Goal: Information Seeking & Learning: Learn about a topic

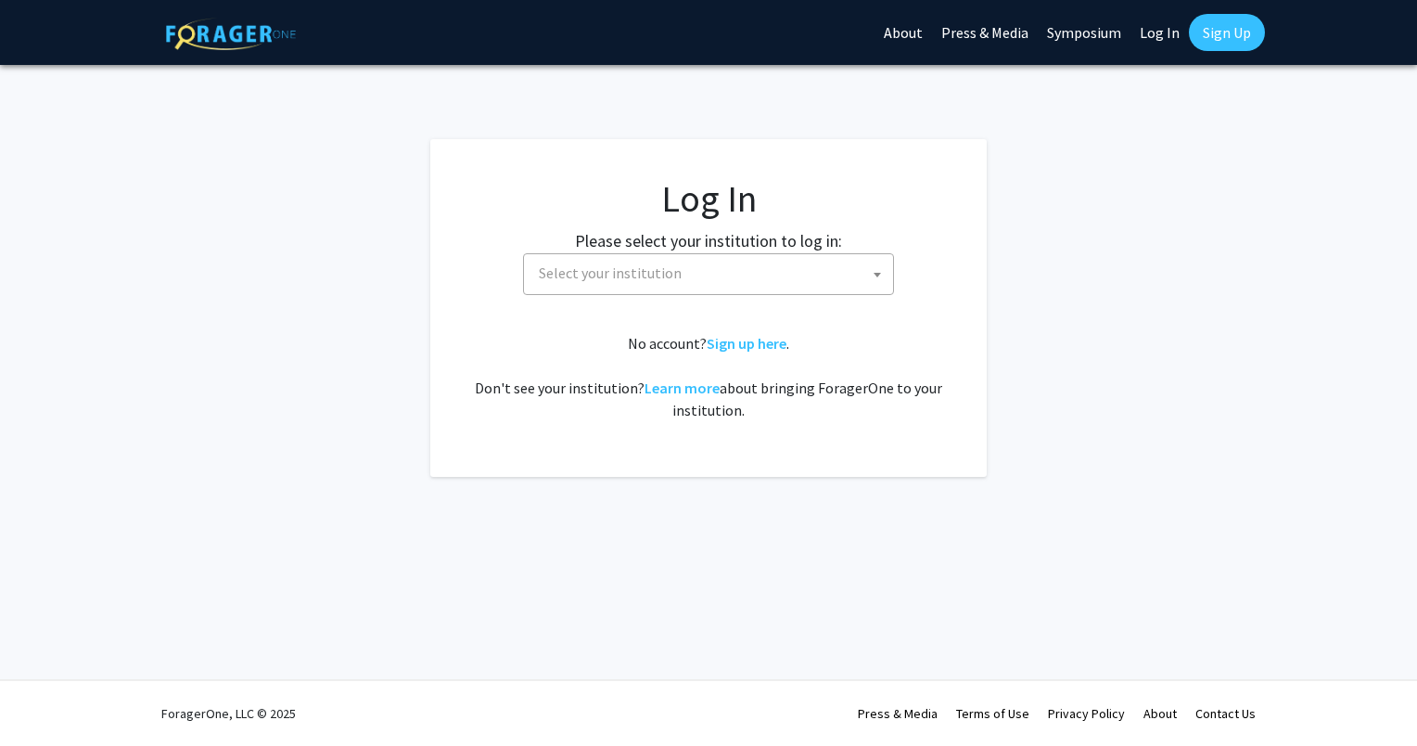
click at [781, 277] on span "Select your institution" at bounding box center [712, 273] width 362 height 38
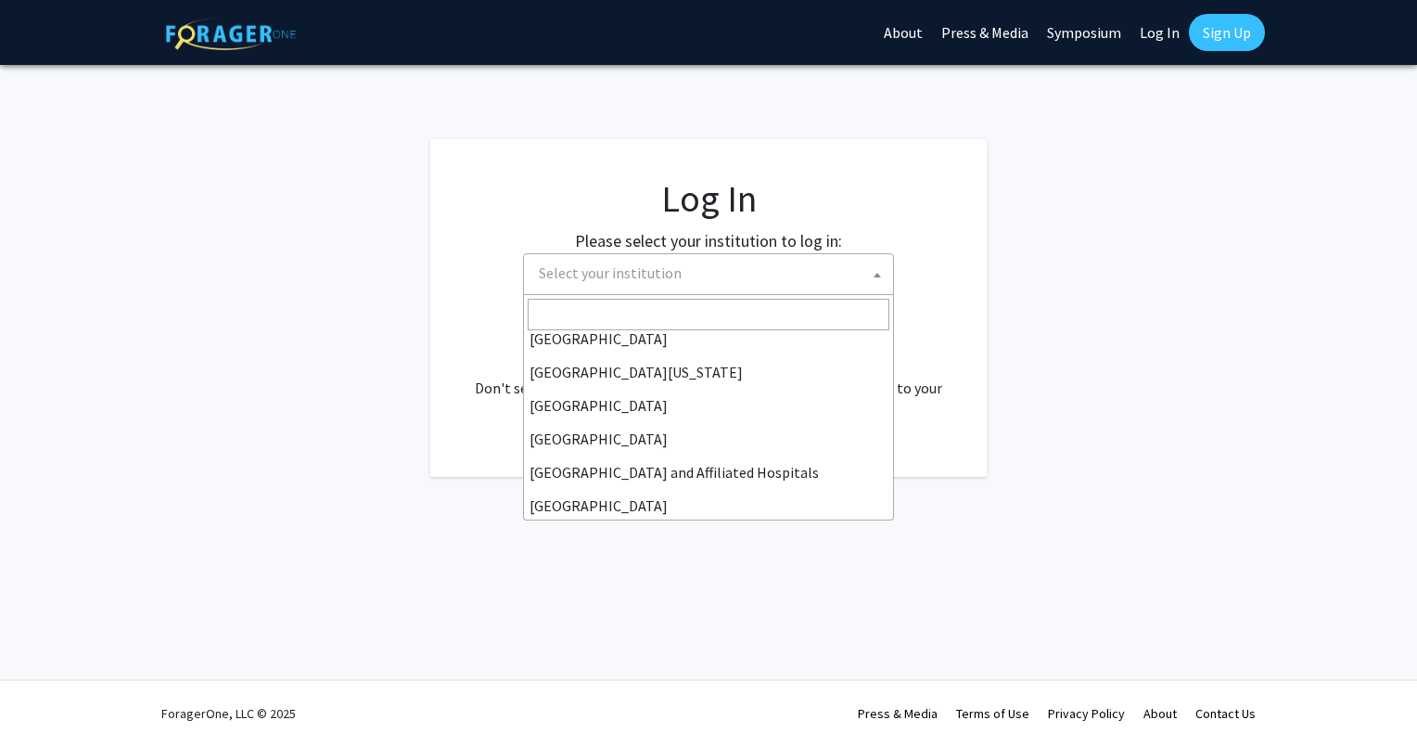
scroll to position [186, 0]
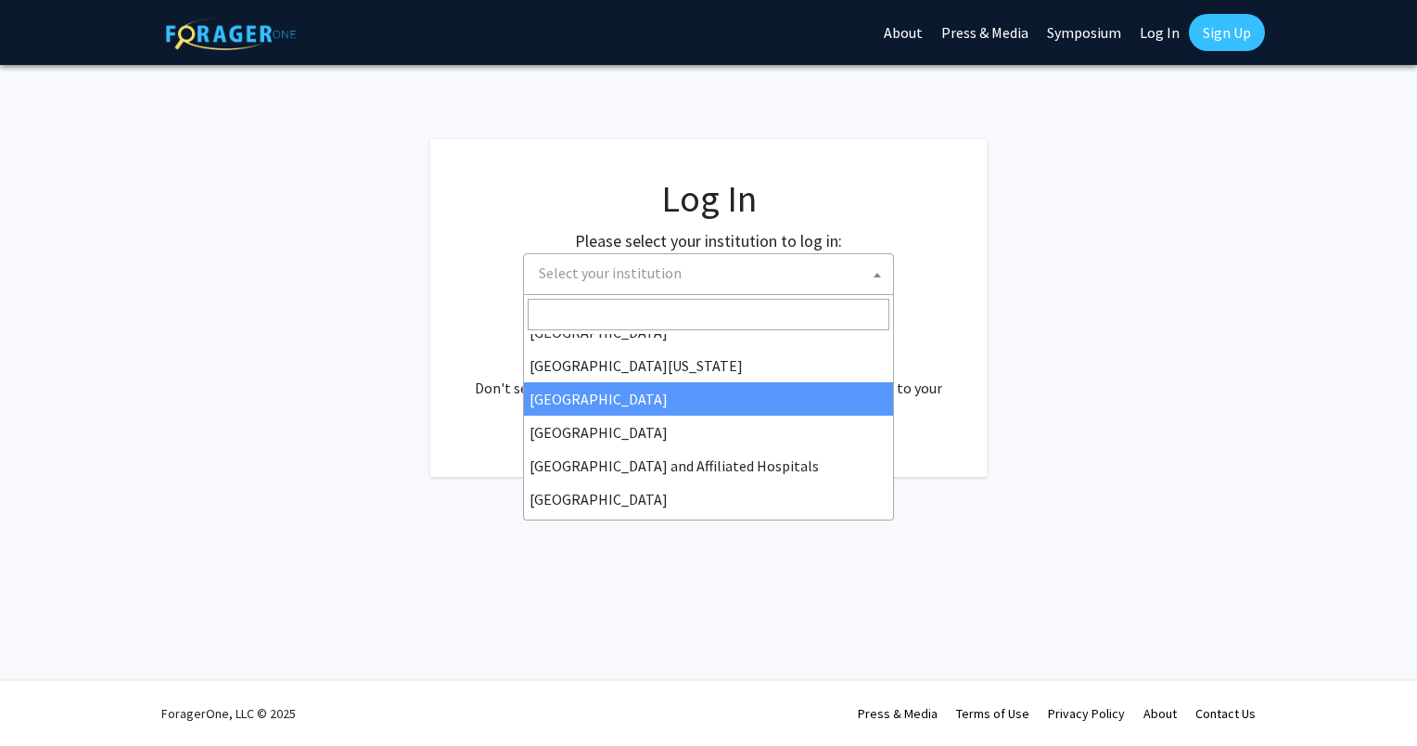
select select "12"
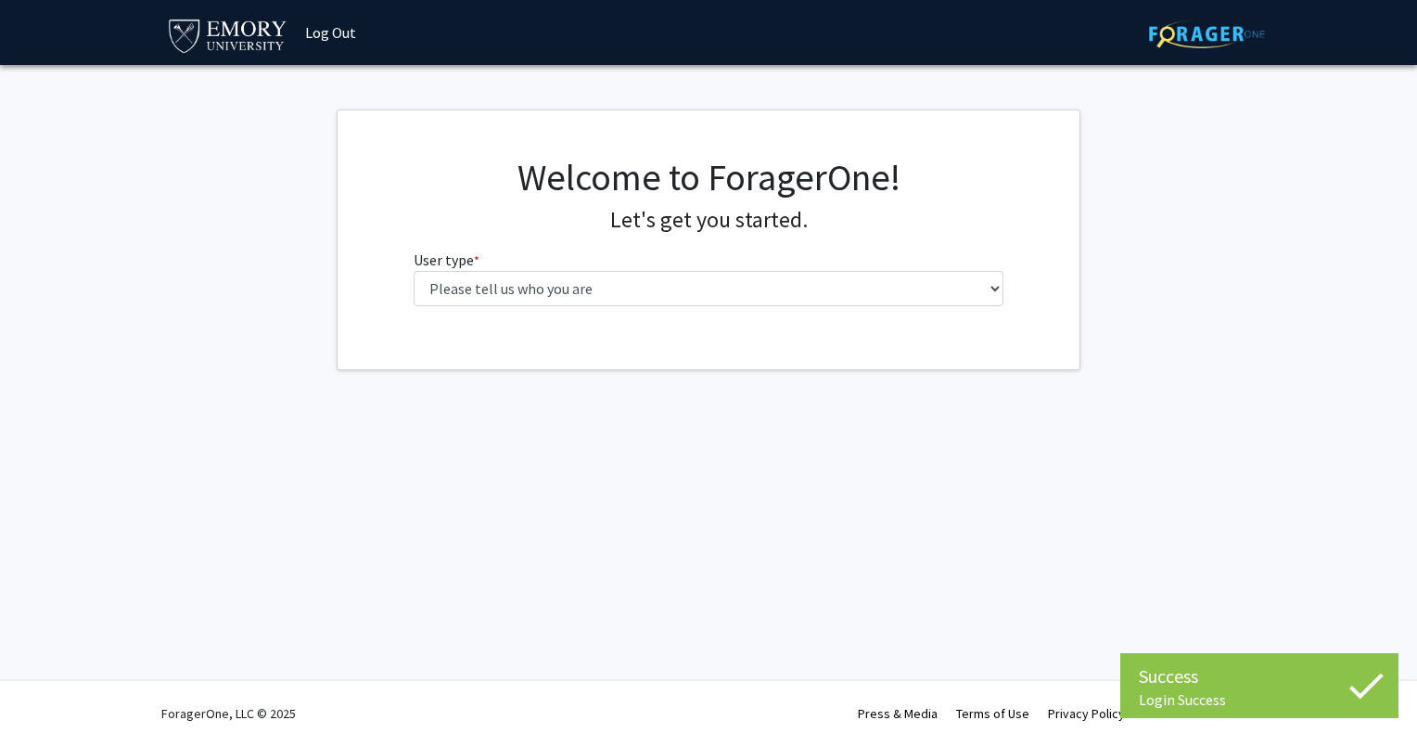
click at [736, 313] on div "Welcome to ForagerOne! Let's get you started. User type * required Please tell …" at bounding box center [709, 238] width 619 height 166
click at [736, 306] on div "Welcome to ForagerOne! Let's get you started. User type * required Please tell …" at bounding box center [709, 238] width 619 height 166
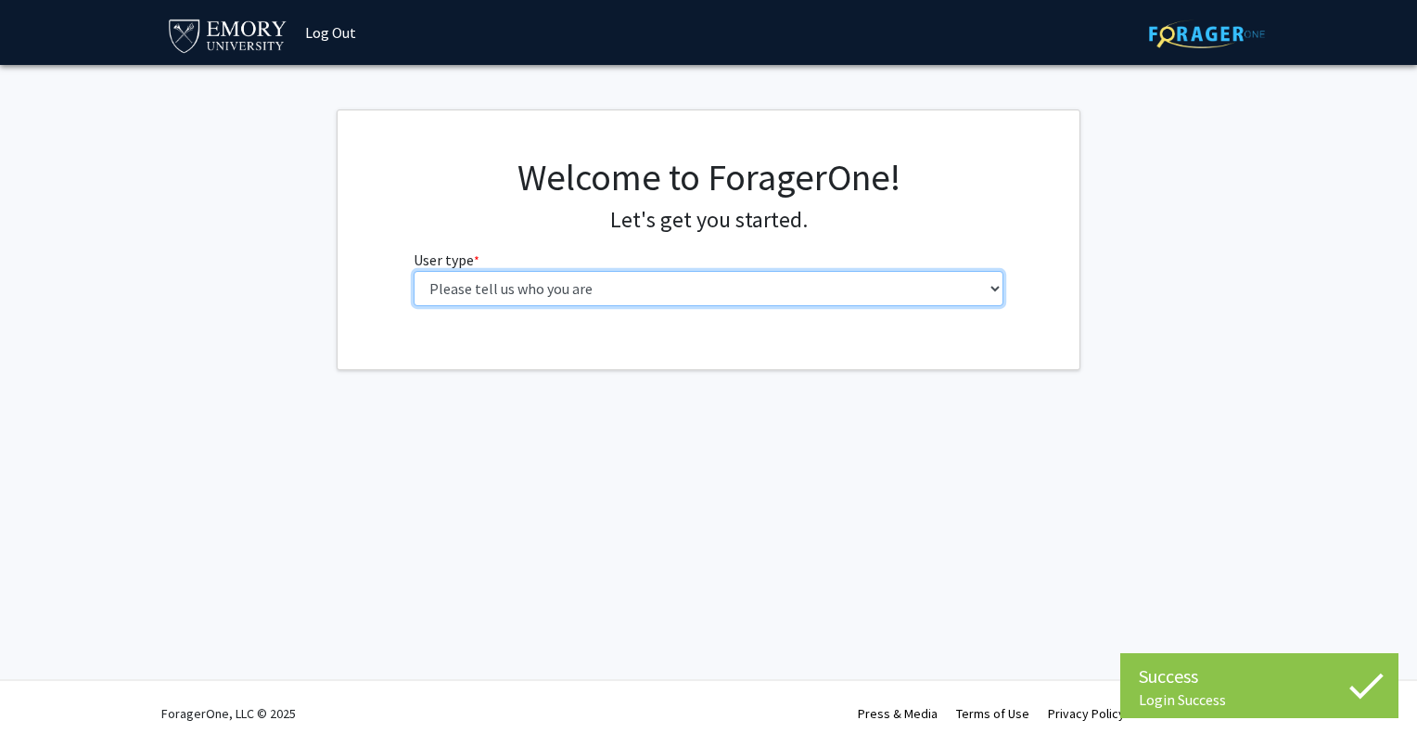
click at [735, 293] on select "Please tell us who you are Undergraduate Student Master's Student Doctoral Cand…" at bounding box center [709, 288] width 591 height 35
select select "1: undergrad"
click at [414, 271] on select "Please tell us who you are Undergraduate Student Master's Student Doctoral Cand…" at bounding box center [709, 288] width 591 height 35
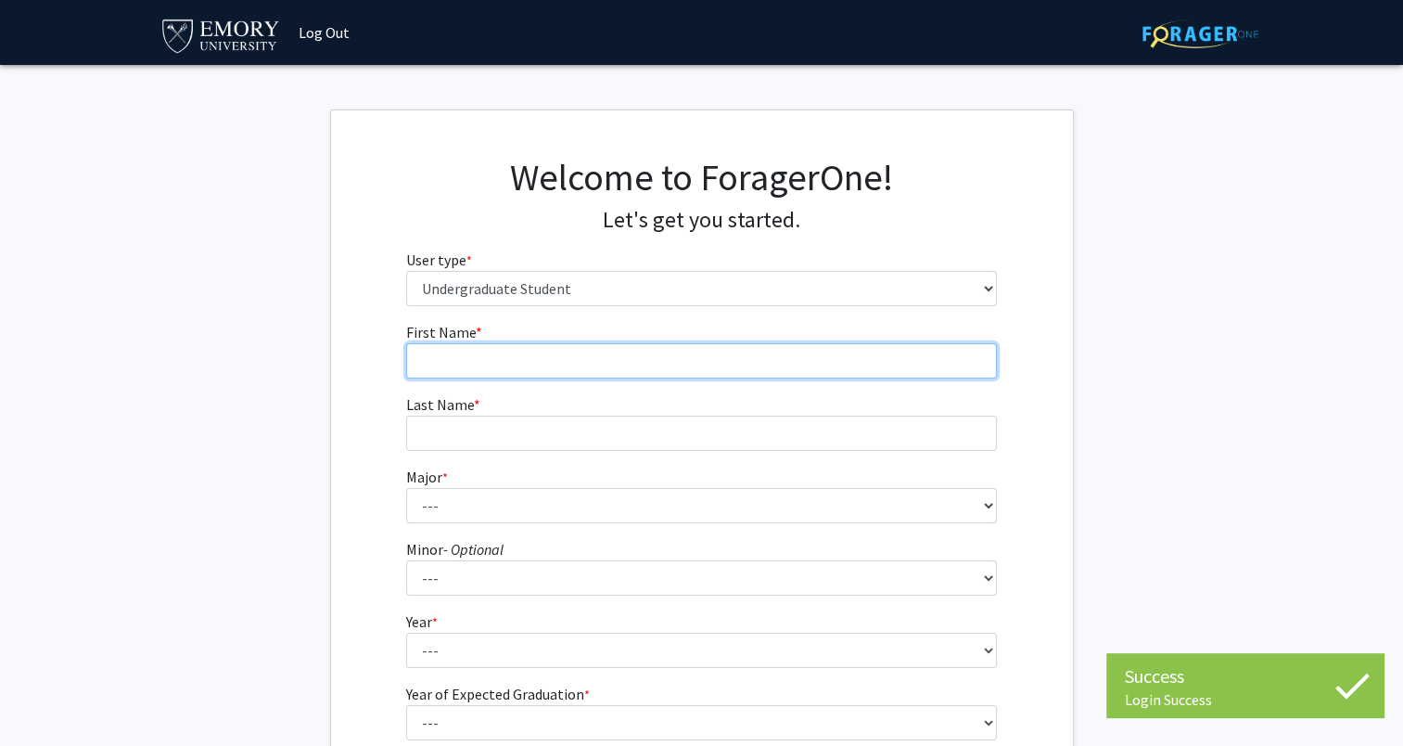
click at [669, 367] on input "First Name * required" at bounding box center [701, 360] width 591 height 35
type input "Sunho"
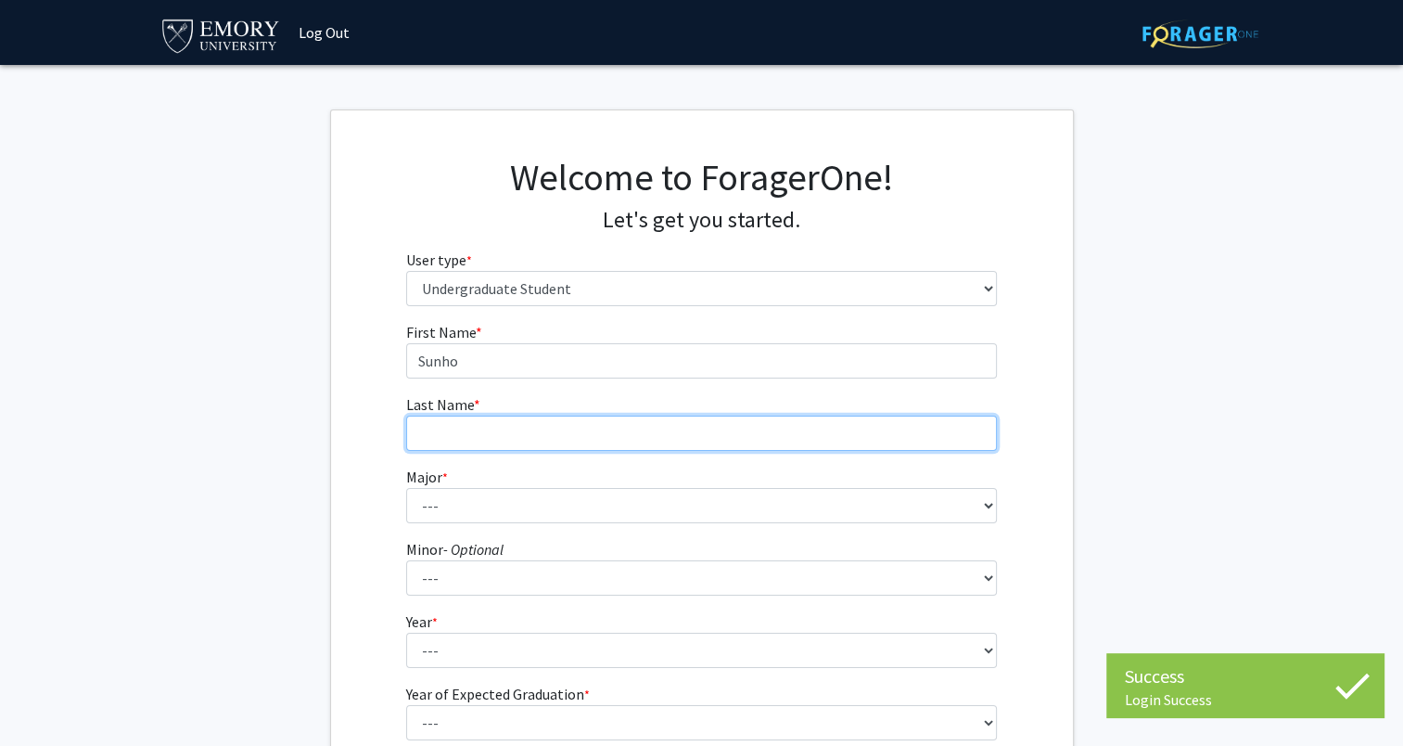
type input "[PERSON_NAME]"
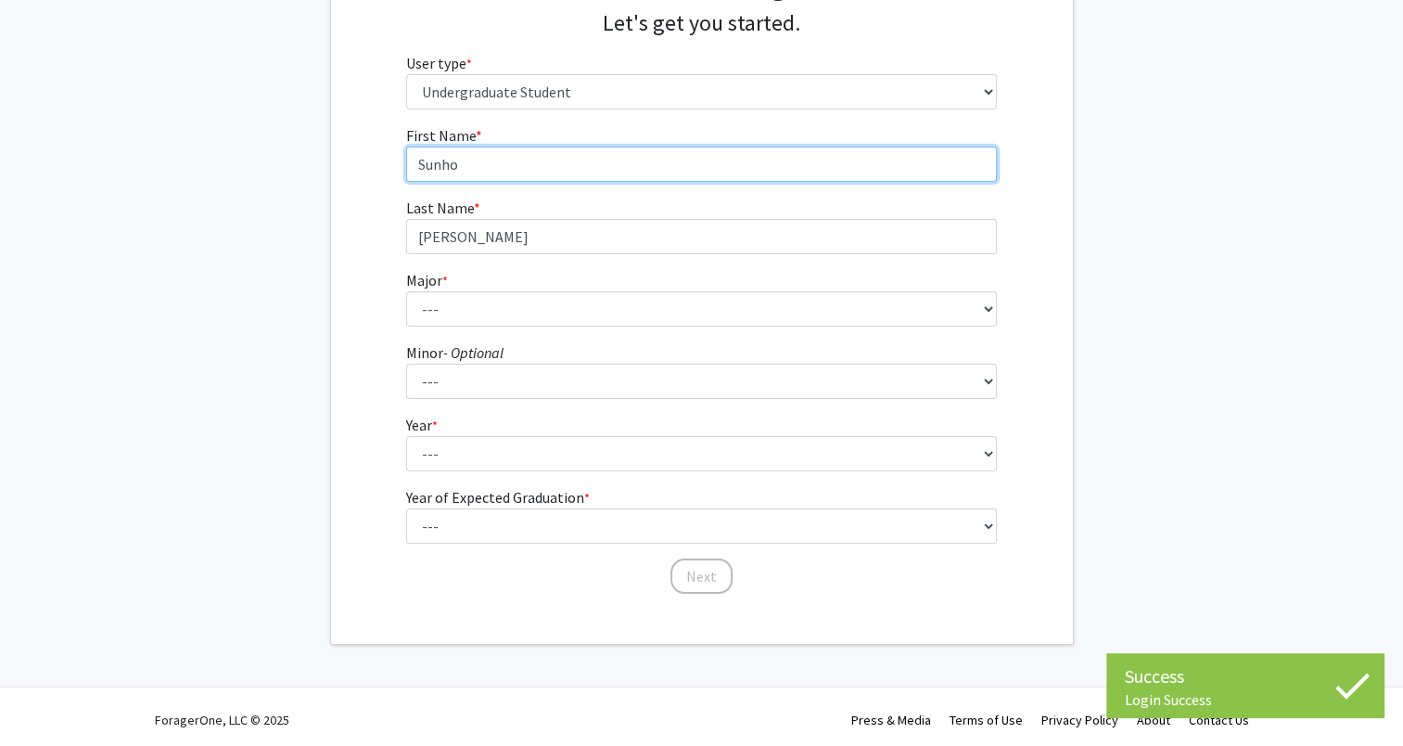
scroll to position [202, 0]
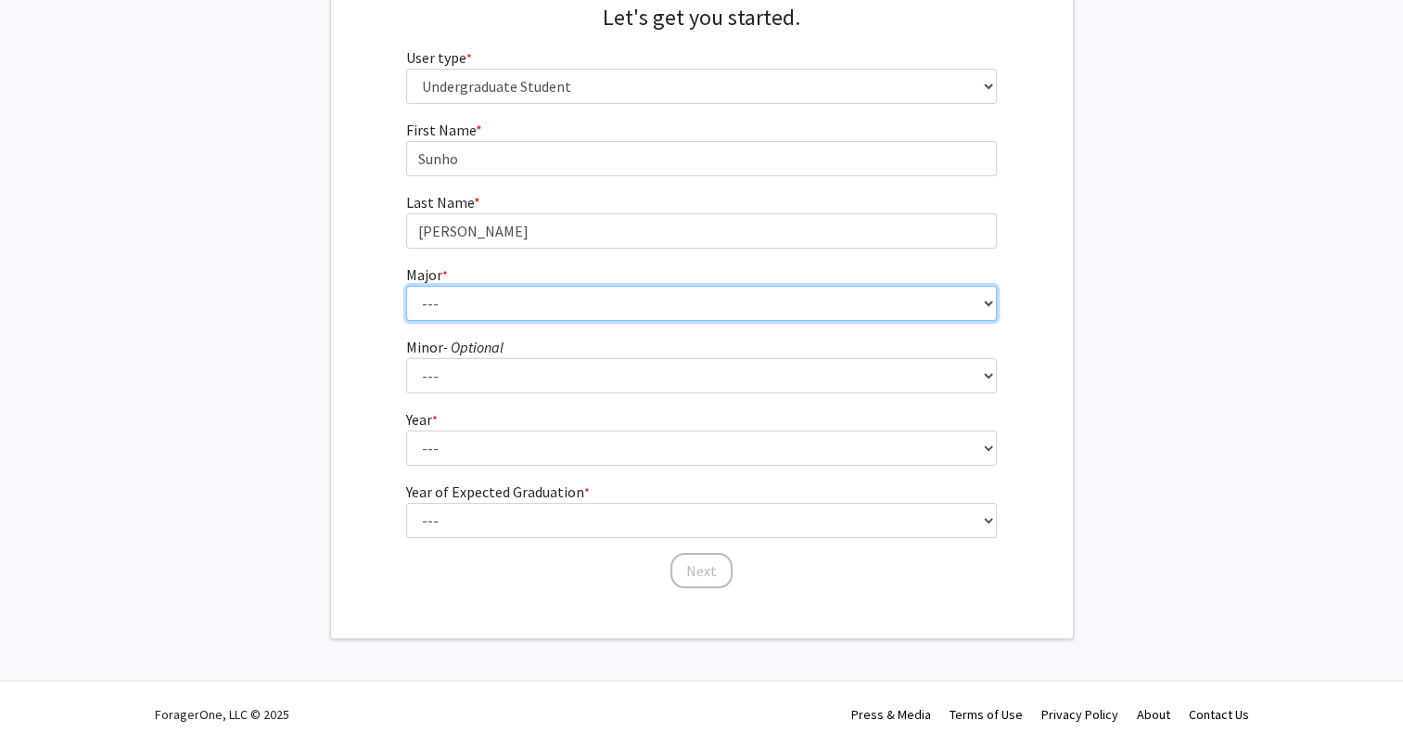
click at [624, 293] on select "--- Accounting African American Studies African Studies American Studies Analyt…" at bounding box center [701, 303] width 591 height 35
select select "12: 973"
click at [406, 286] on select "--- Accounting African American Studies African Studies American Studies Analyt…" at bounding box center [701, 303] width 591 height 35
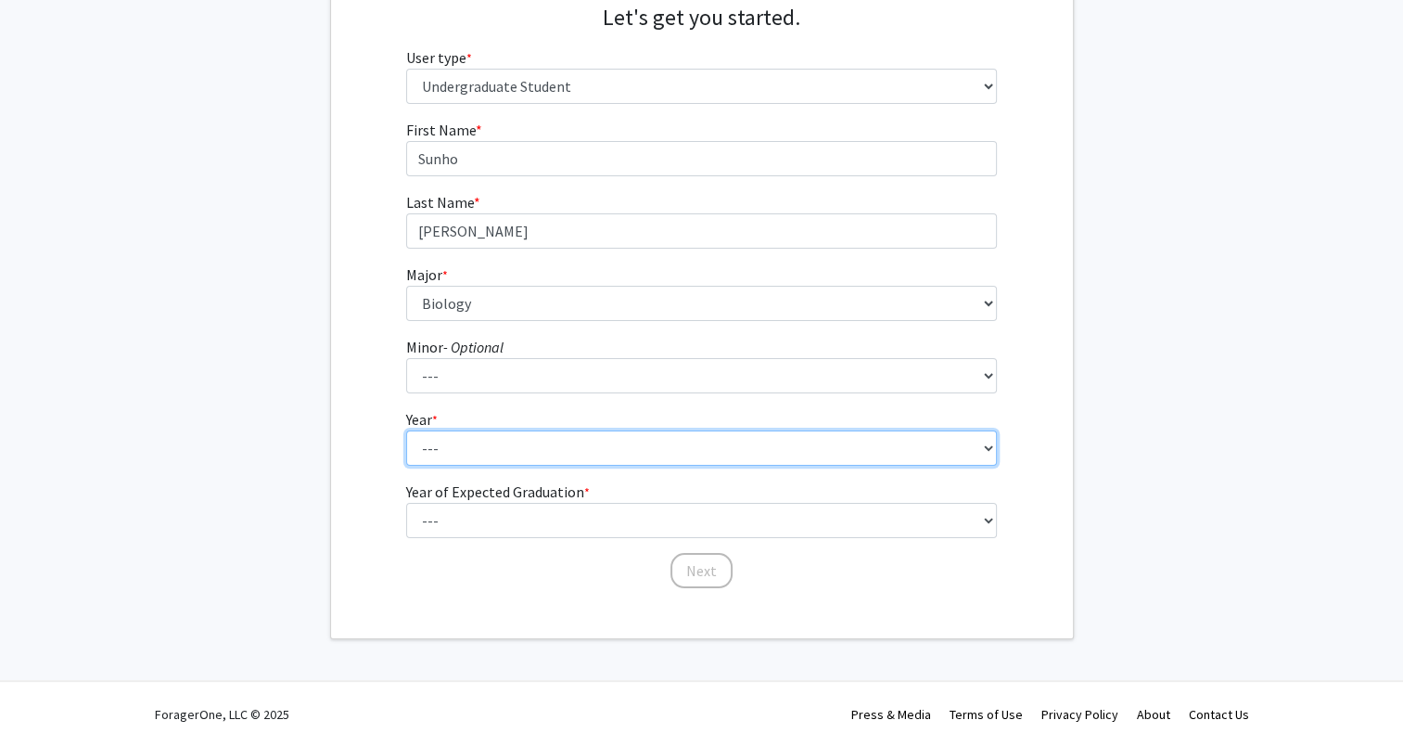
click at [501, 461] on select "--- First-year Sophomore Junior Senior Postbaccalaureate Certificate" at bounding box center [701, 447] width 591 height 35
select select "1: first-year"
click at [406, 430] on select "--- First-year Sophomore Junior Senior Postbaccalaureate Certificate" at bounding box center [701, 447] width 591 height 35
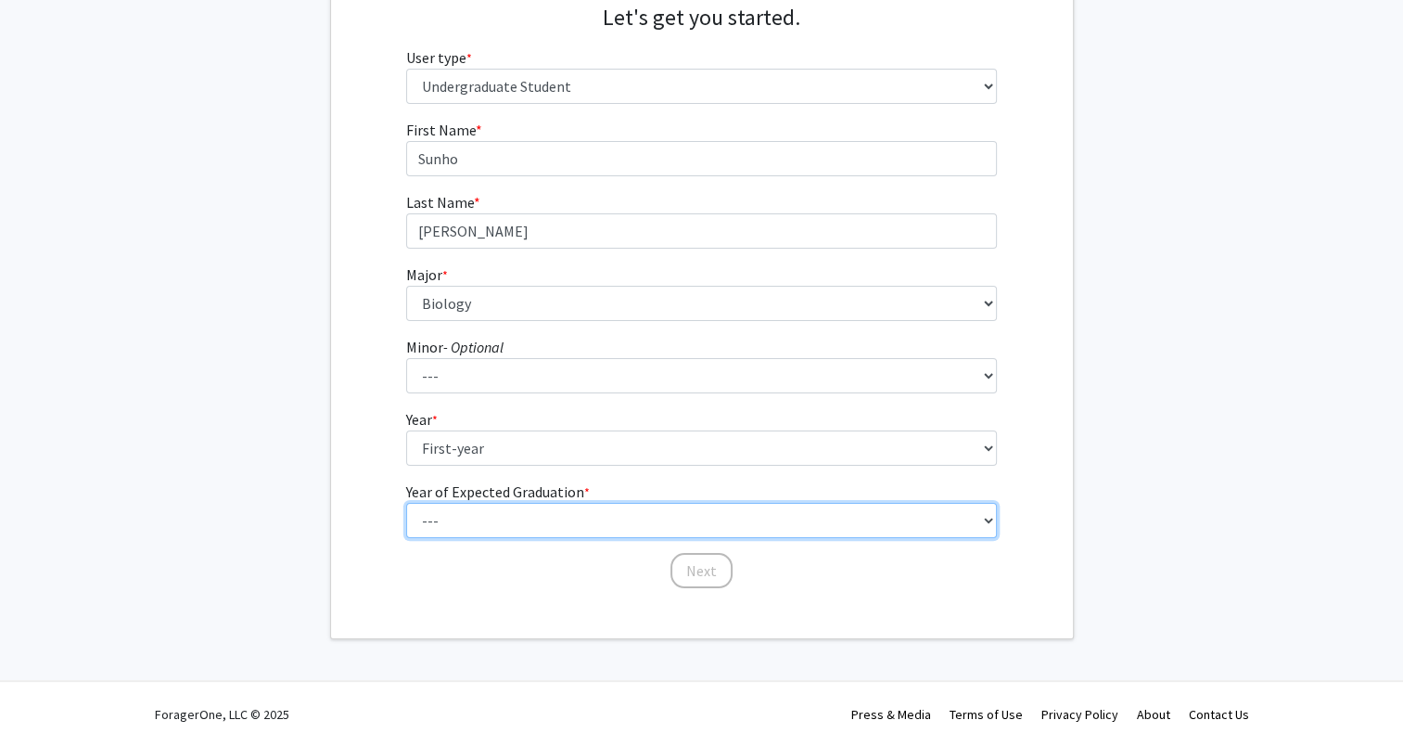
click at [575, 524] on select "--- 2025 2026 2027 2028 2029 2030 2031 2032 2033 2034" at bounding box center [701, 520] width 591 height 35
select select "5: 2029"
click at [406, 503] on select "--- 2025 2026 2027 2028 2029 2030 2031 2032 2033 2034" at bounding box center [701, 520] width 591 height 35
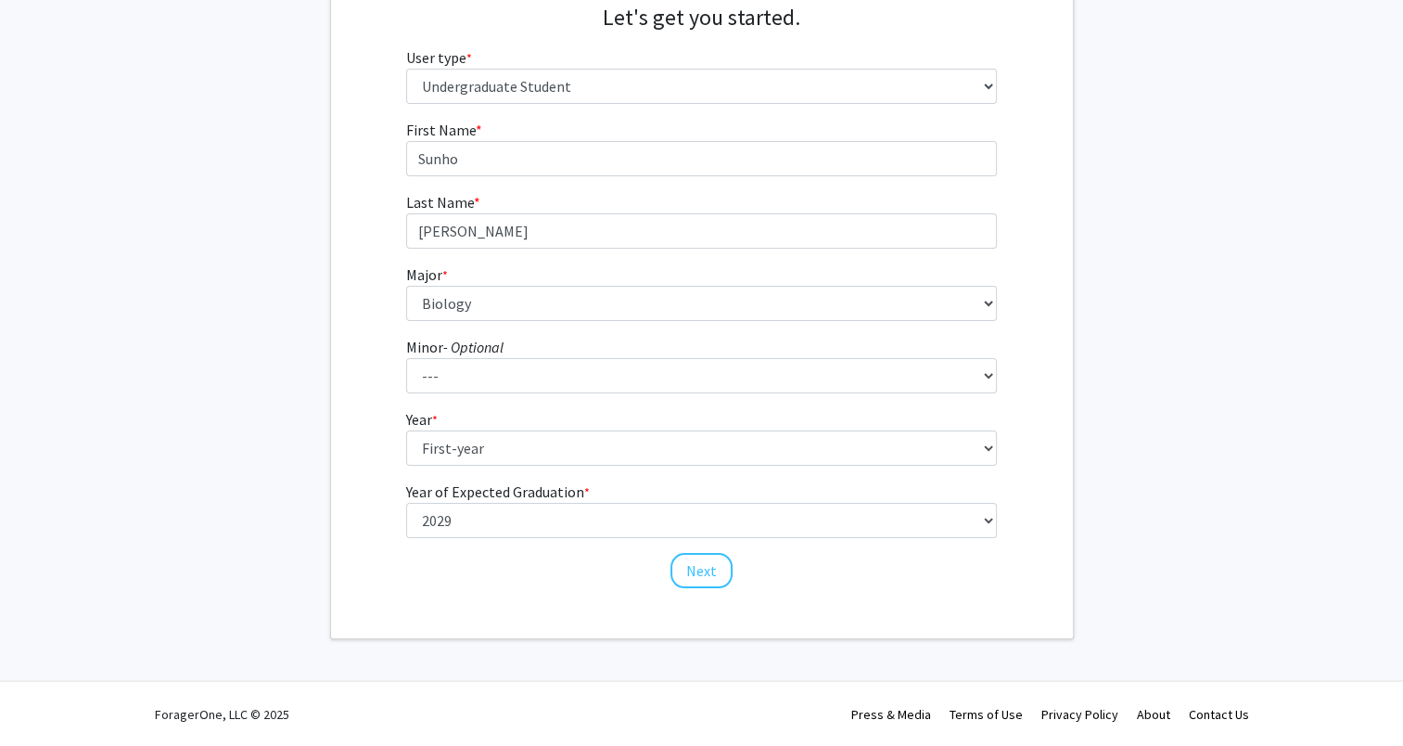
click at [710, 587] on div "First Name * required [PERSON_NAME] Last Name * required [PERSON_NAME] * requir…" at bounding box center [701, 354] width 619 height 471
click at [707, 569] on button "Next" at bounding box center [702, 570] width 62 height 35
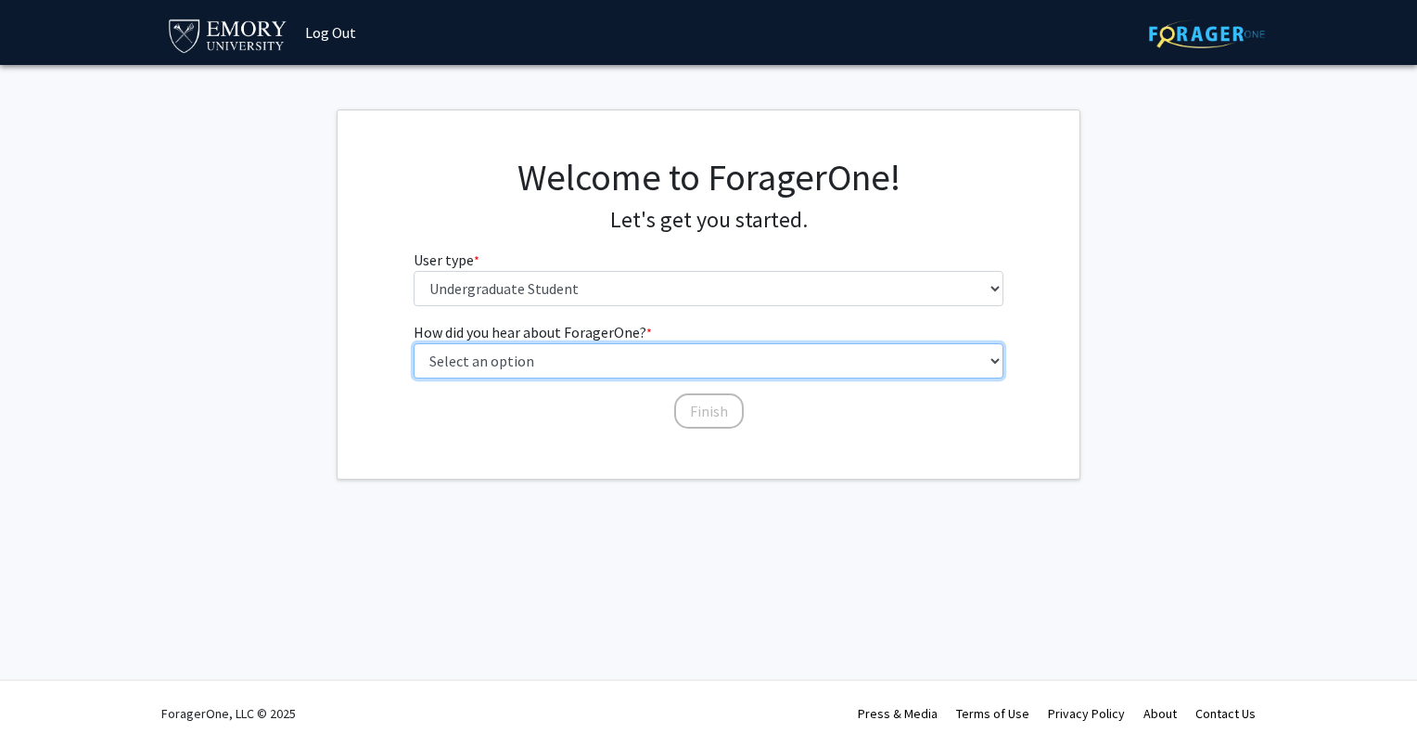
click at [668, 371] on select "Select an option Peer/student recommendation Faculty/staff recommendation Unive…" at bounding box center [709, 360] width 591 height 35
select select "2: faculty_recommendation"
click at [414, 343] on select "Select an option Peer/student recommendation Faculty/staff recommendation Unive…" at bounding box center [709, 360] width 591 height 35
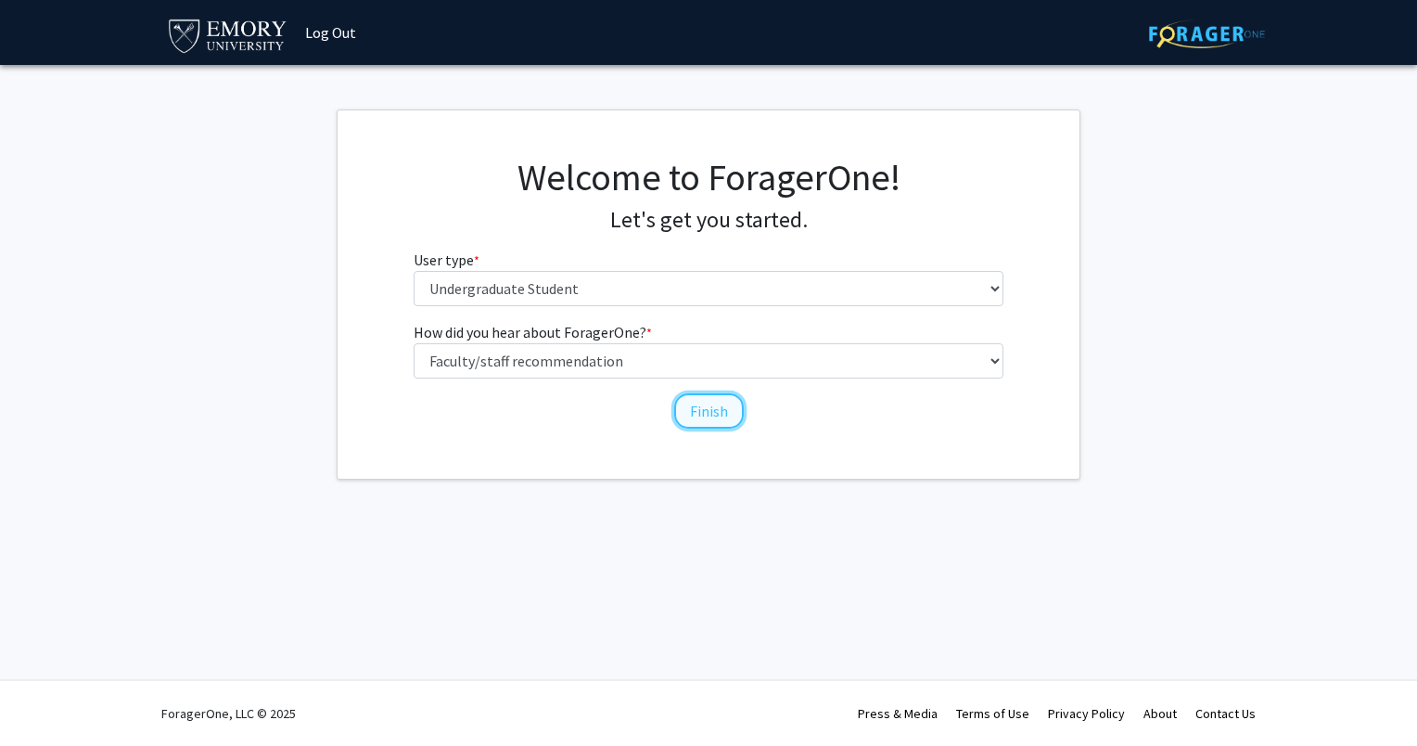
click at [703, 417] on button "Finish" at bounding box center [709, 410] width 70 height 35
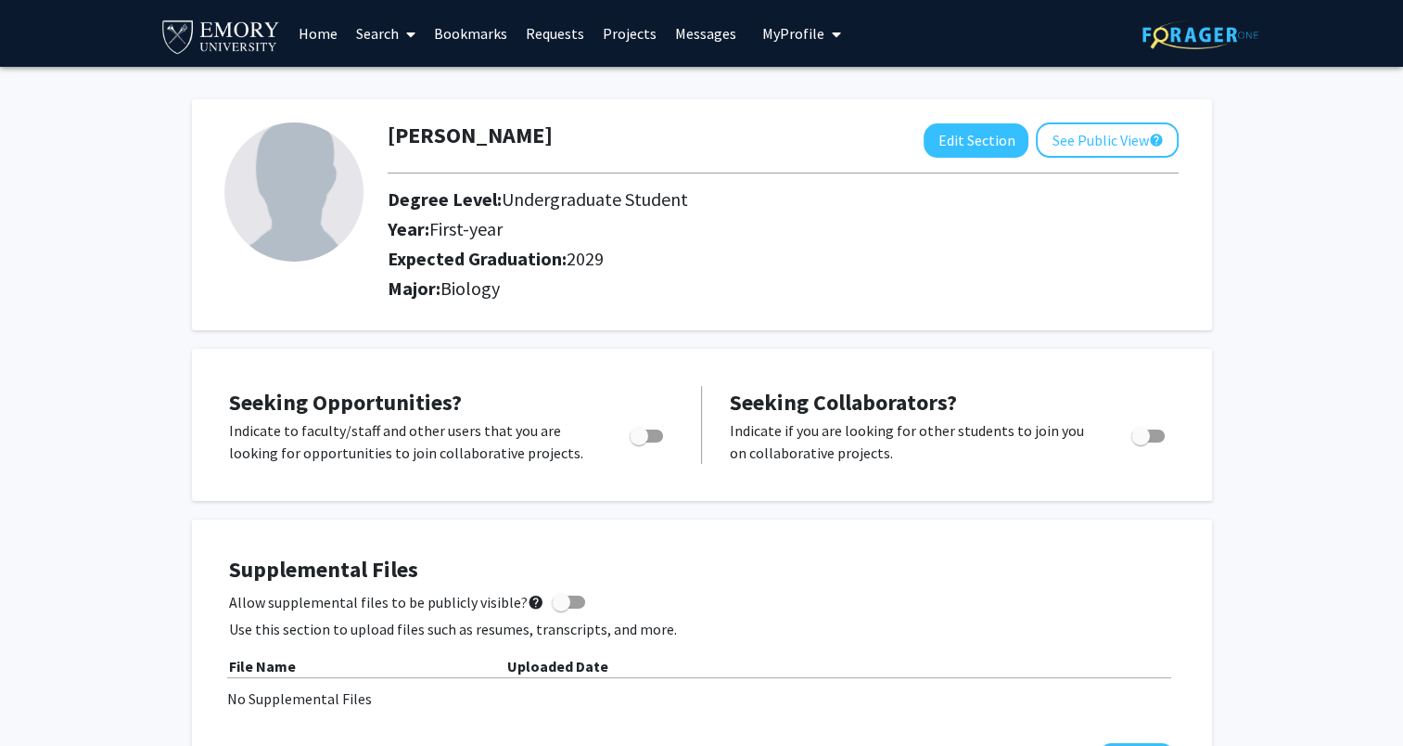
click at [644, 429] on span "Toggle" at bounding box center [639, 436] width 19 height 19
click at [639, 442] on input "Are you actively seeking opportunities?" at bounding box center [638, 442] width 1 height 1
checkbox input "true"
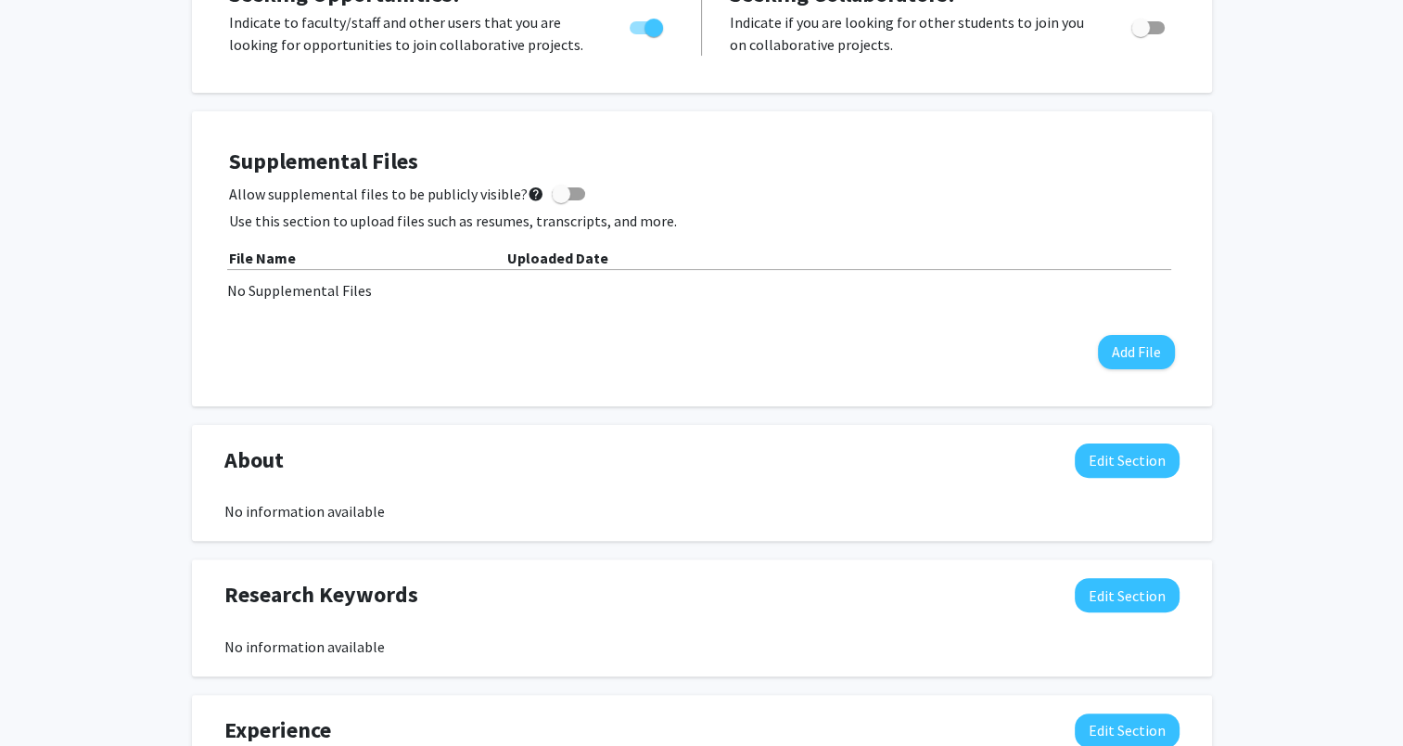
scroll to position [649, 0]
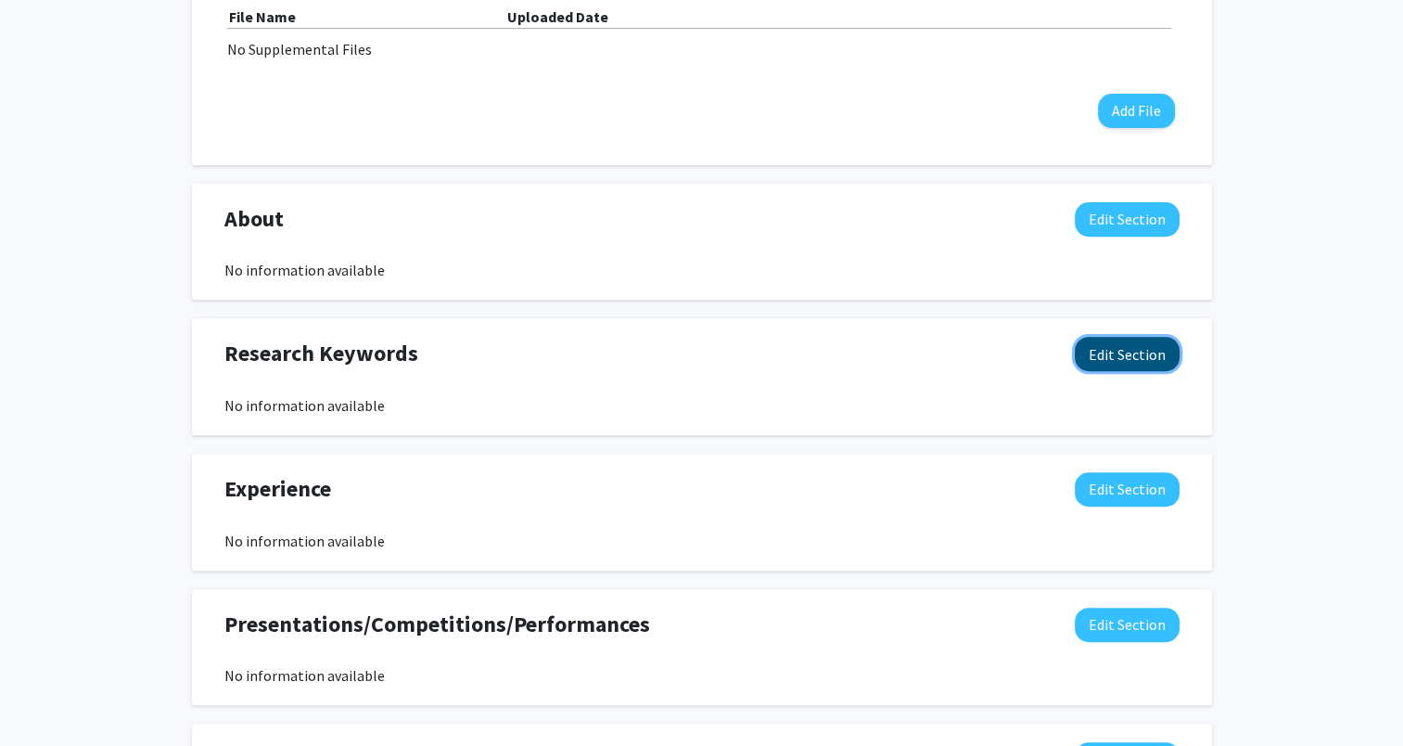
click at [1134, 343] on button "Edit Section" at bounding box center [1127, 354] width 105 height 34
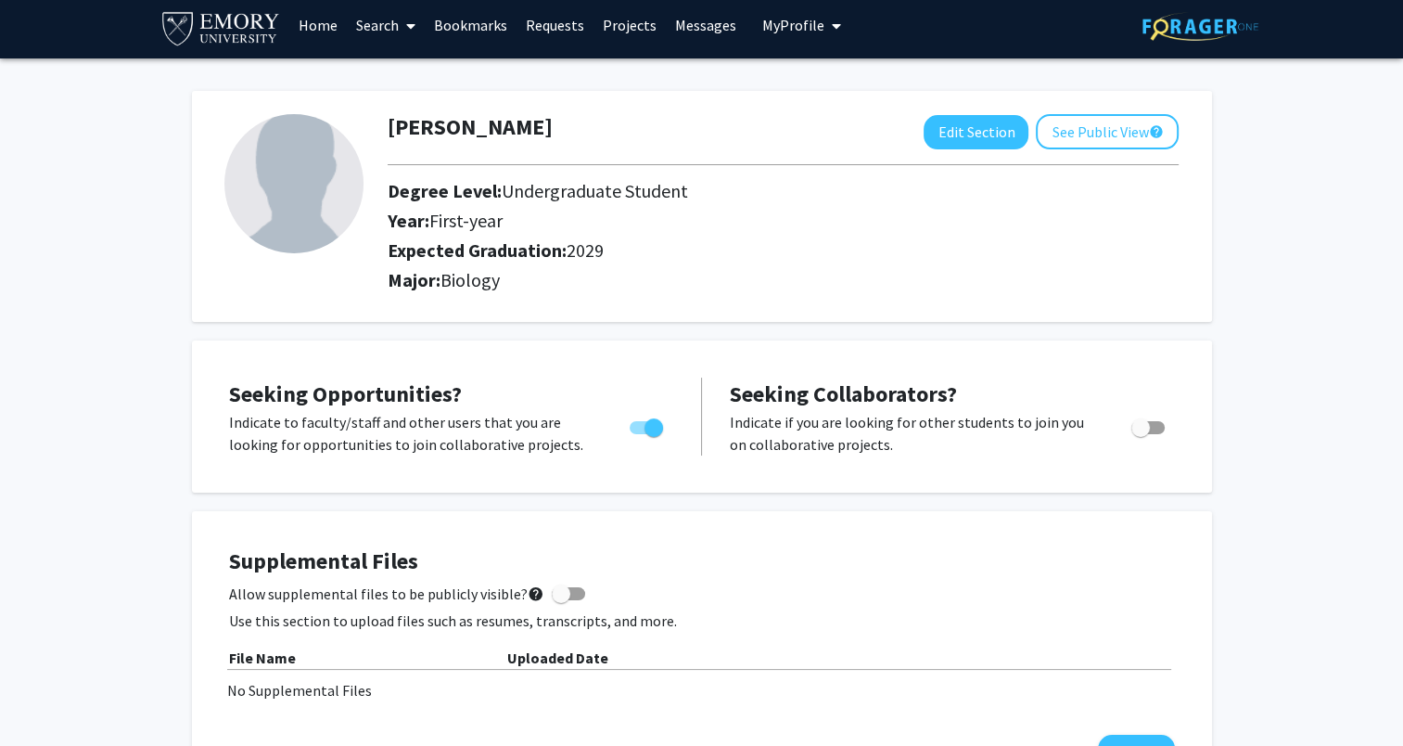
scroll to position [0, 0]
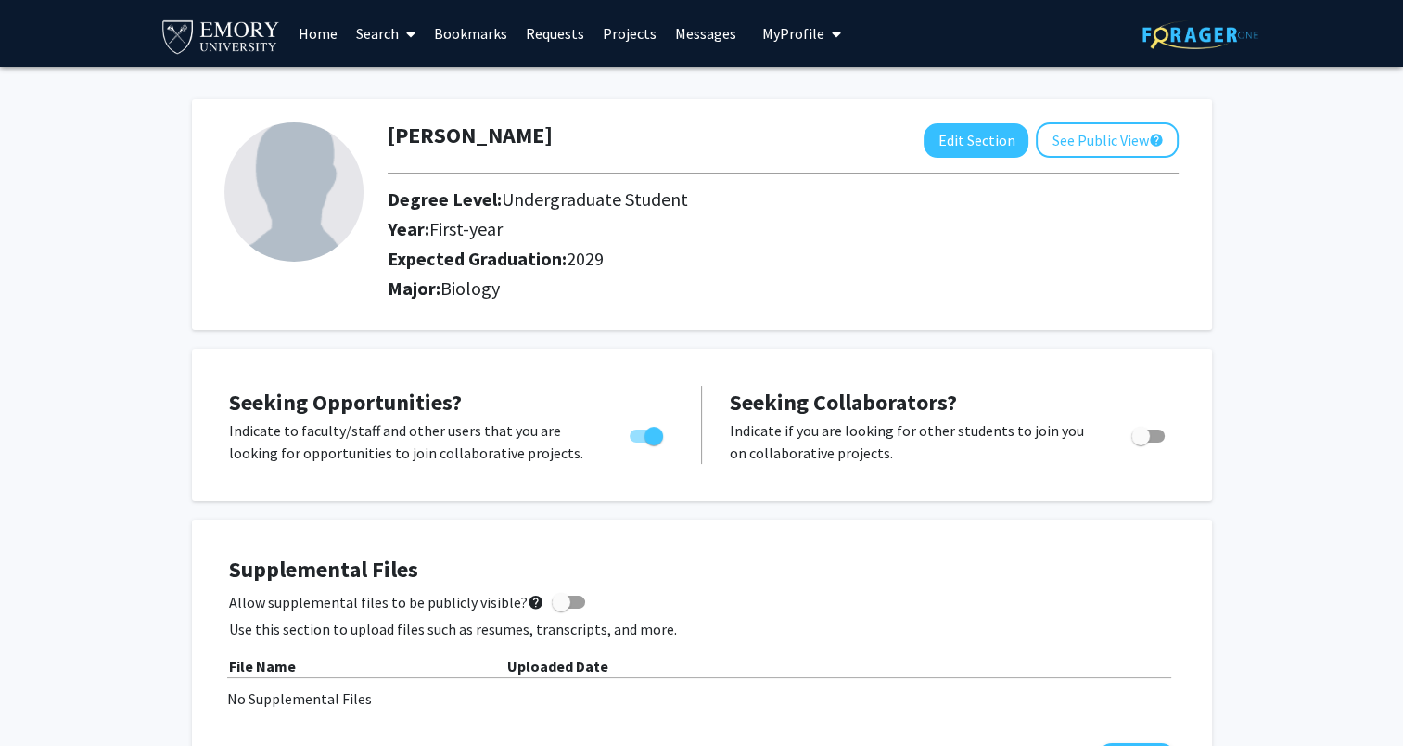
click at [202, 29] on img at bounding box center [221, 36] width 123 height 42
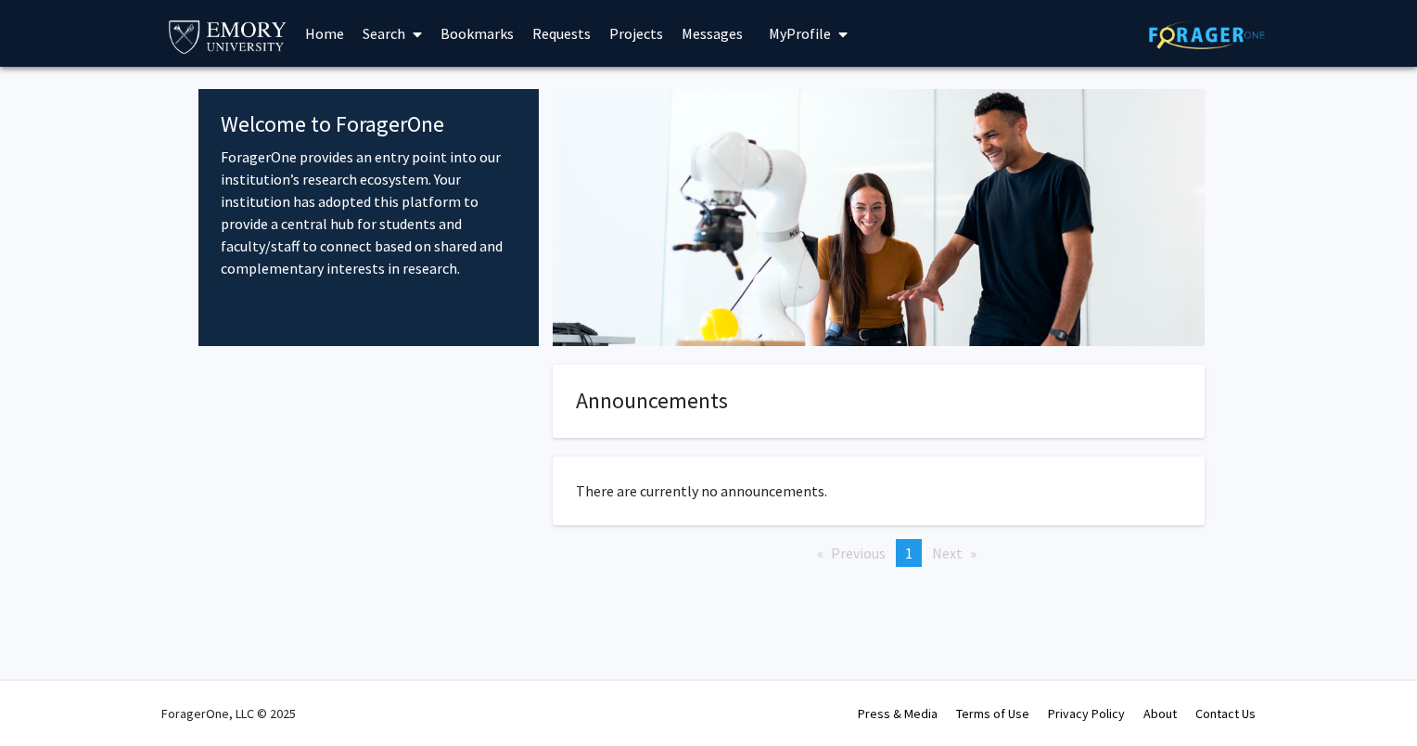
click at [380, 33] on link "Search" at bounding box center [392, 33] width 78 height 65
drag, startPoint x: 380, startPoint y: 33, endPoint x: 382, endPoint y: 93, distance: 59.4
click at [382, 93] on span "Faculty/Staff" at bounding box center [421, 85] width 136 height 37
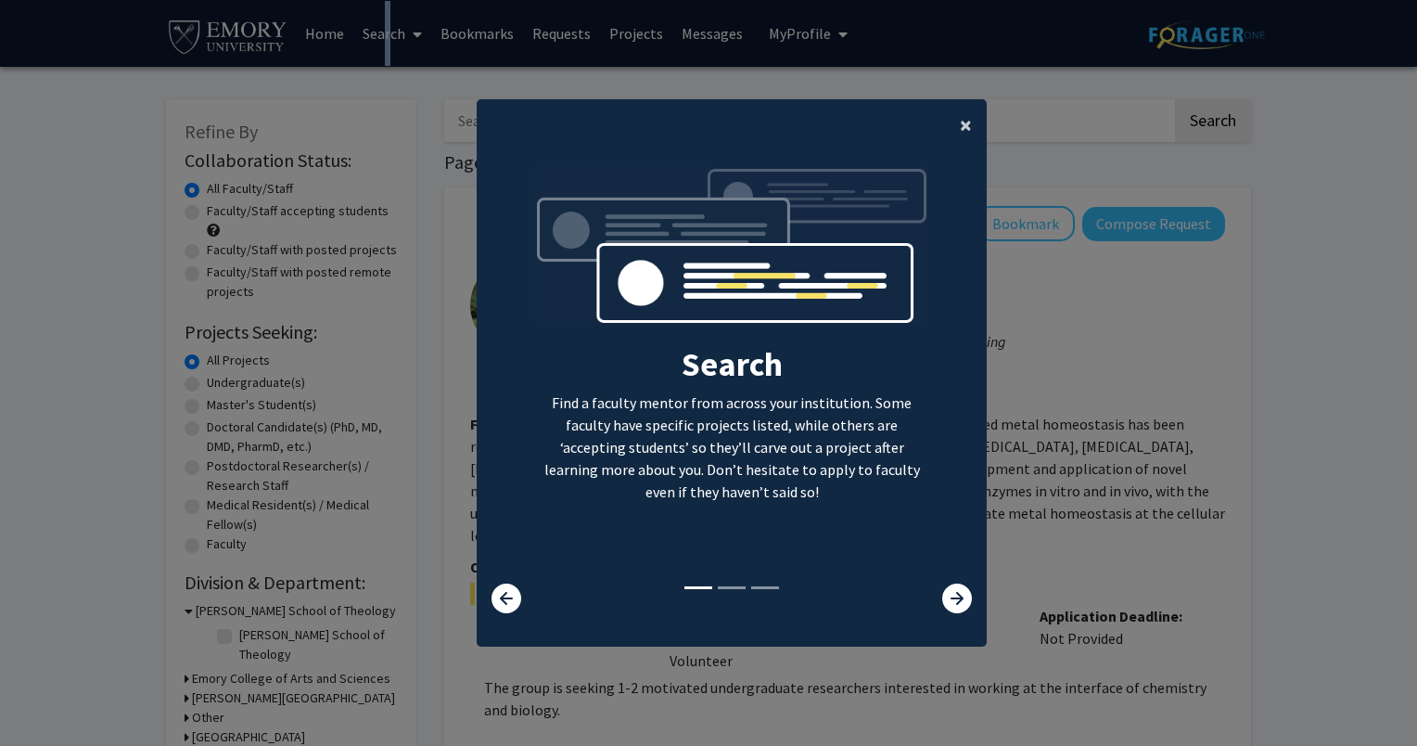
click at [960, 127] on span "×" at bounding box center [966, 124] width 12 height 29
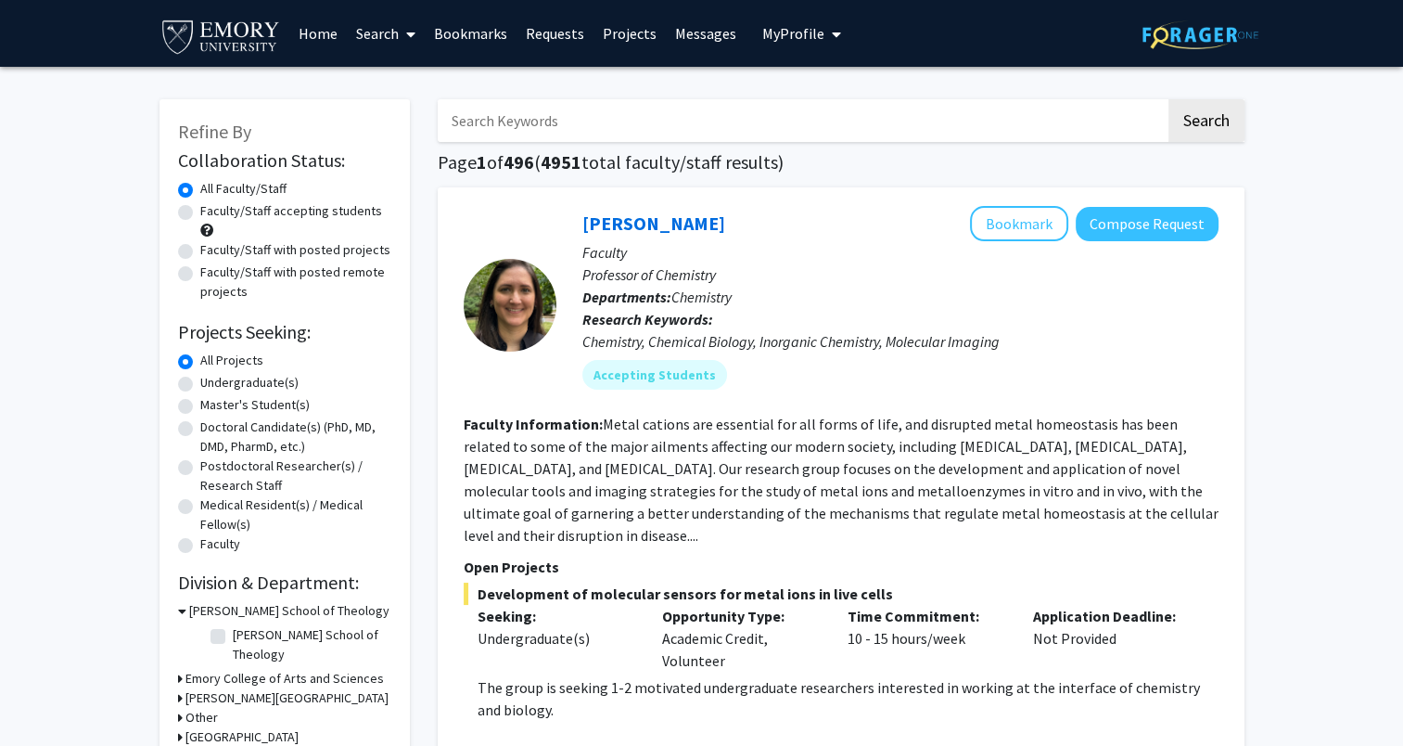
click at [252, 379] on label "Undergraduate(s)" at bounding box center [249, 382] width 98 height 19
click at [212, 379] on input "Undergraduate(s)" at bounding box center [206, 379] width 12 height 12
radio input "true"
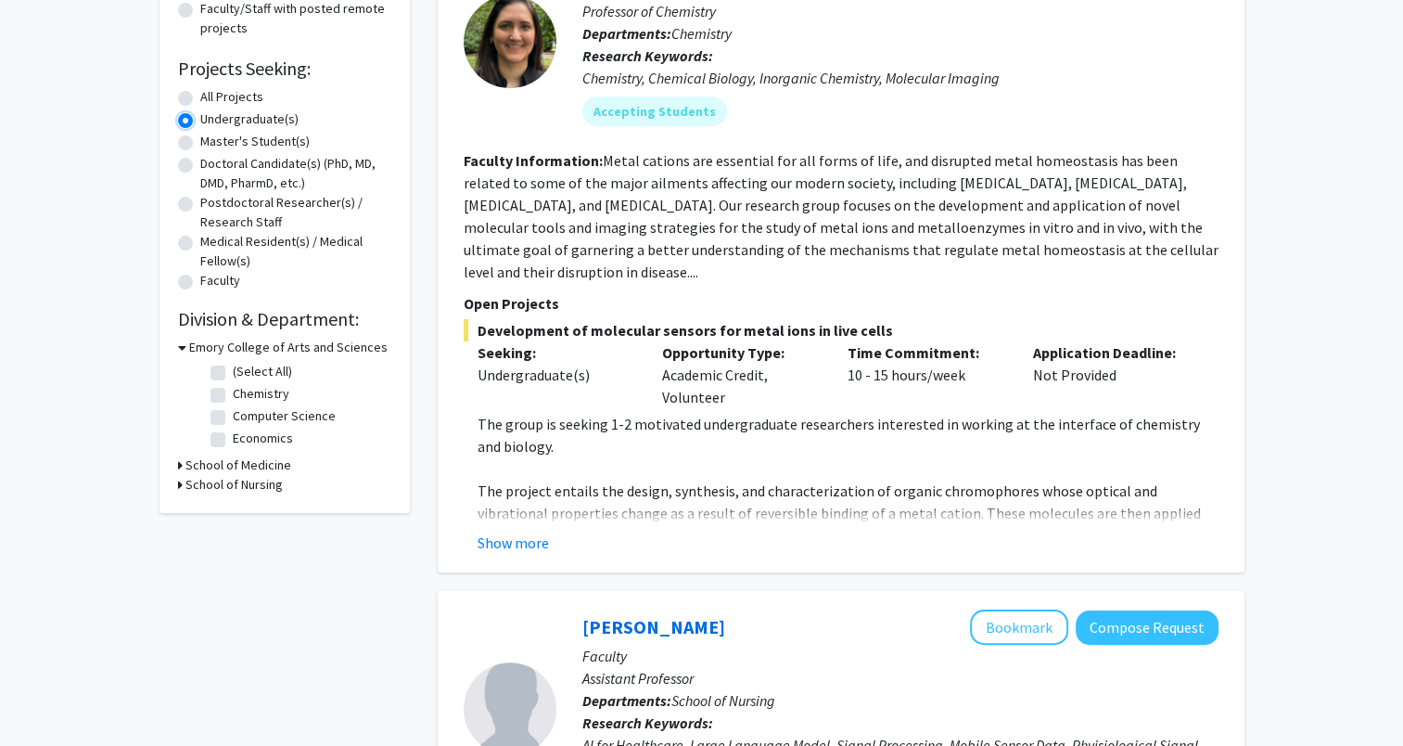
scroll to position [278, 0]
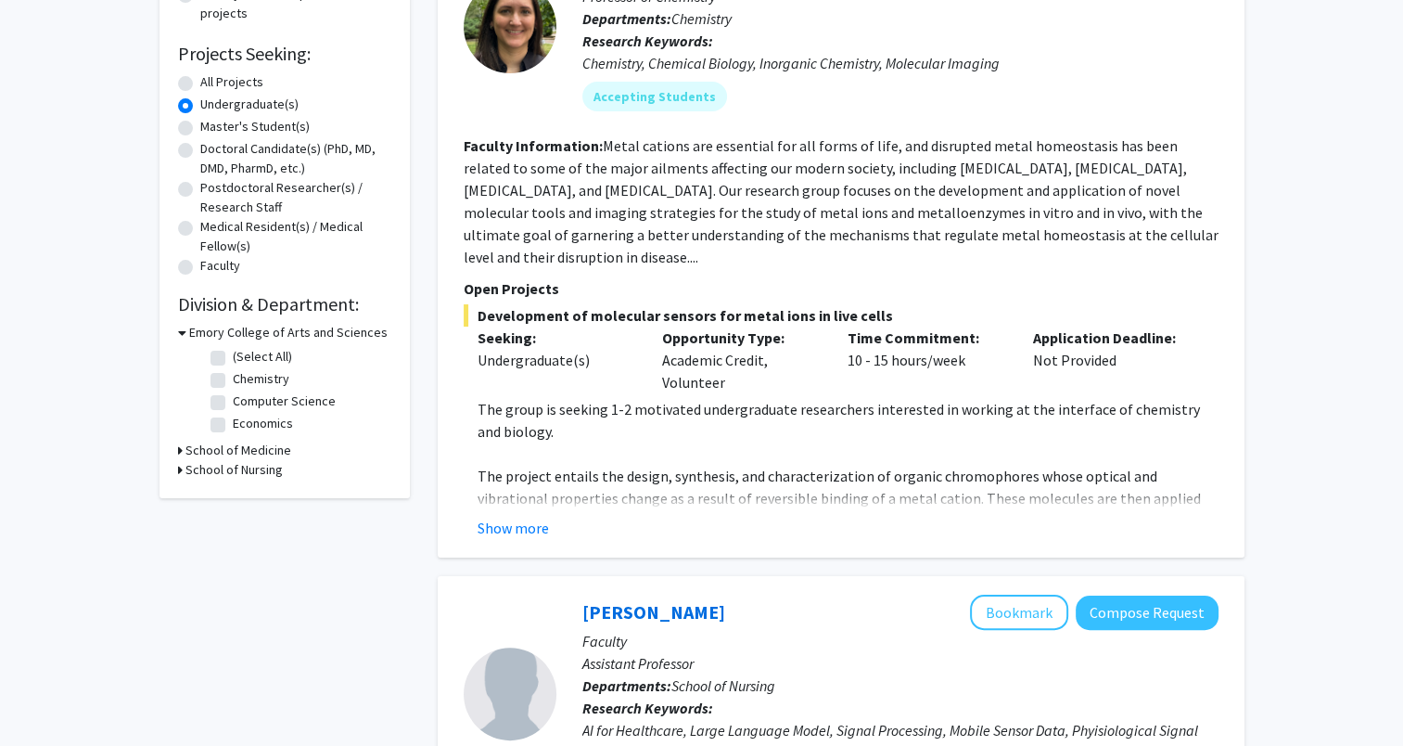
click at [214, 444] on h3 "School of Medicine" at bounding box center [239, 450] width 106 height 19
click at [215, 445] on h3 "School of Medicine" at bounding box center [242, 450] width 106 height 19
click at [217, 449] on h3 "School of Medicine" at bounding box center [239, 450] width 106 height 19
click at [238, 507] on h3 "School of Nursing" at bounding box center [234, 501] width 97 height 19
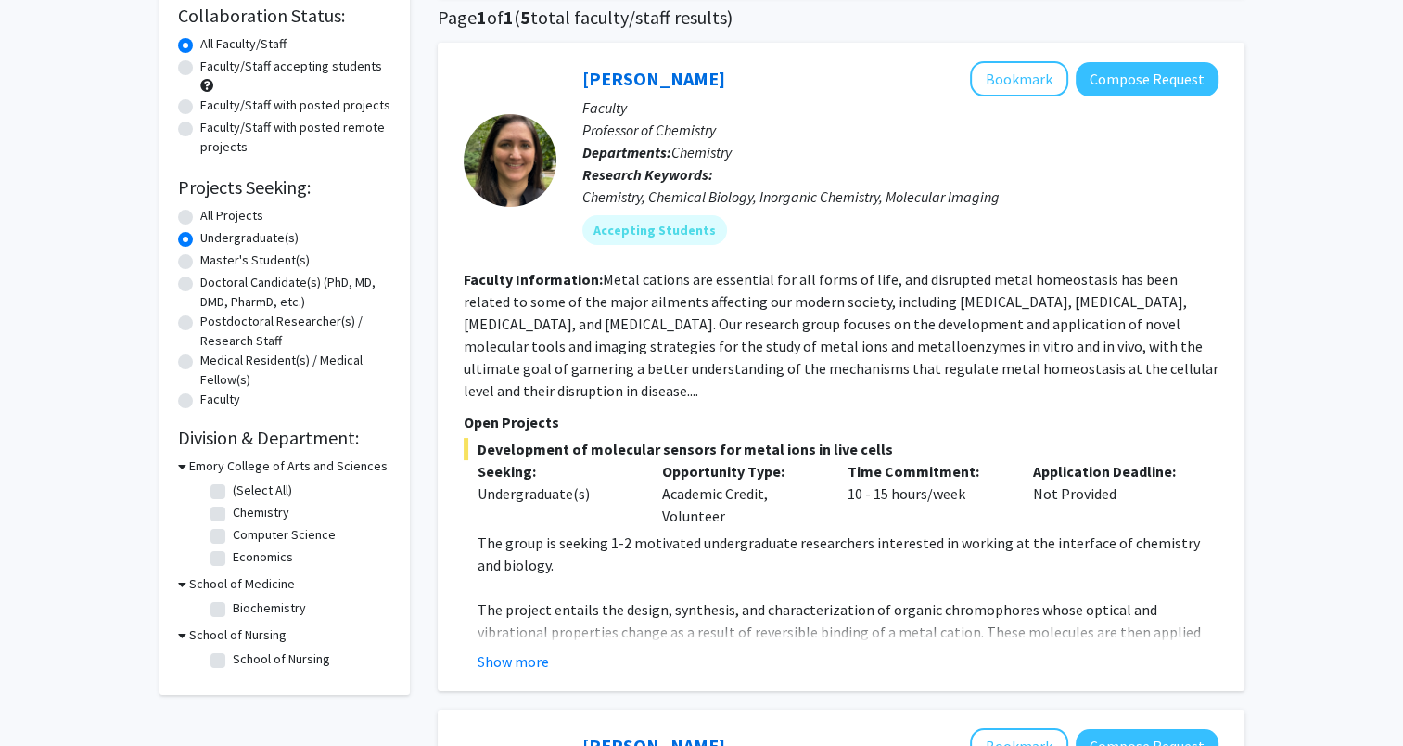
scroll to position [0, 0]
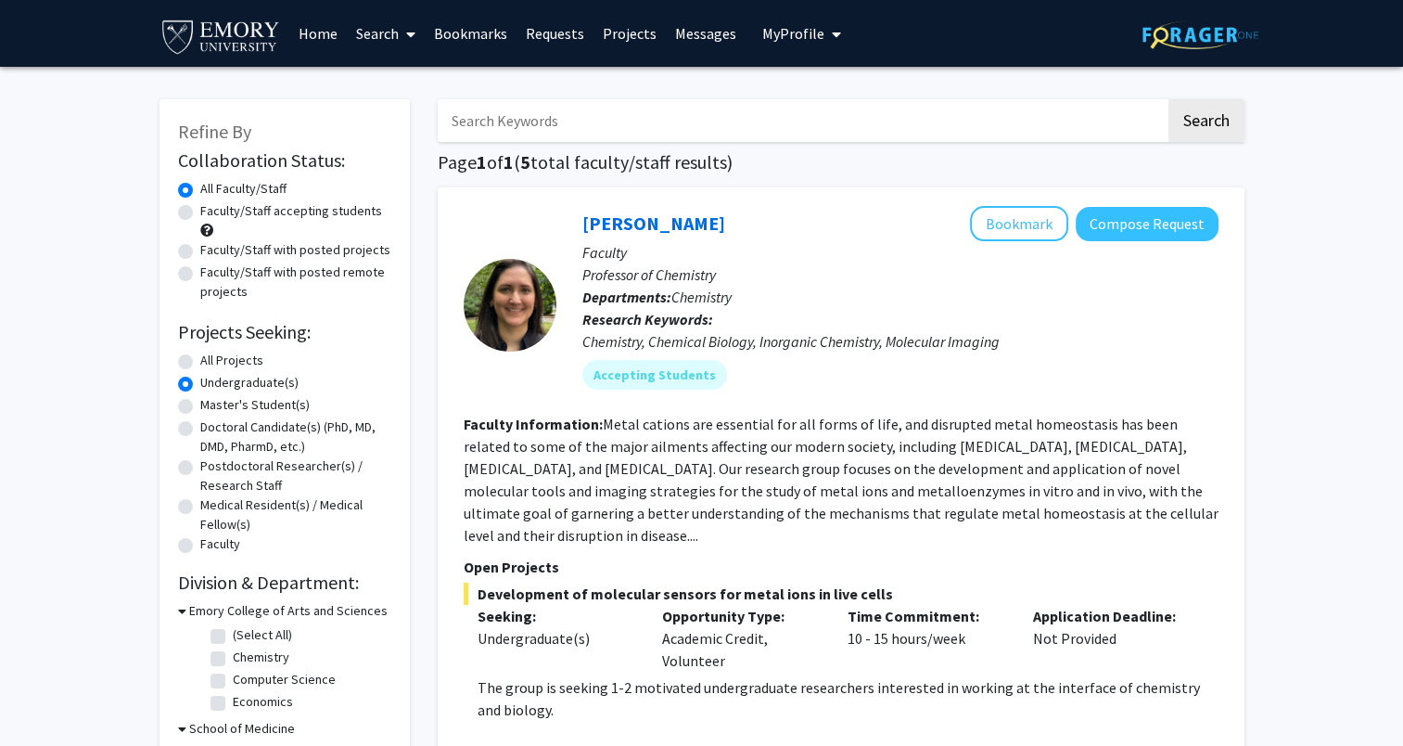
click at [321, 216] on label "Faculty/Staff accepting students" at bounding box center [291, 210] width 182 height 19
click at [212, 213] on input "Faculty/Staff accepting students" at bounding box center [206, 207] width 12 height 12
radio input "true"
click at [319, 254] on label "Faculty/Staff with posted projects" at bounding box center [295, 249] width 190 height 19
click at [212, 252] on input "Faculty/Staff with posted projects" at bounding box center [206, 246] width 12 height 12
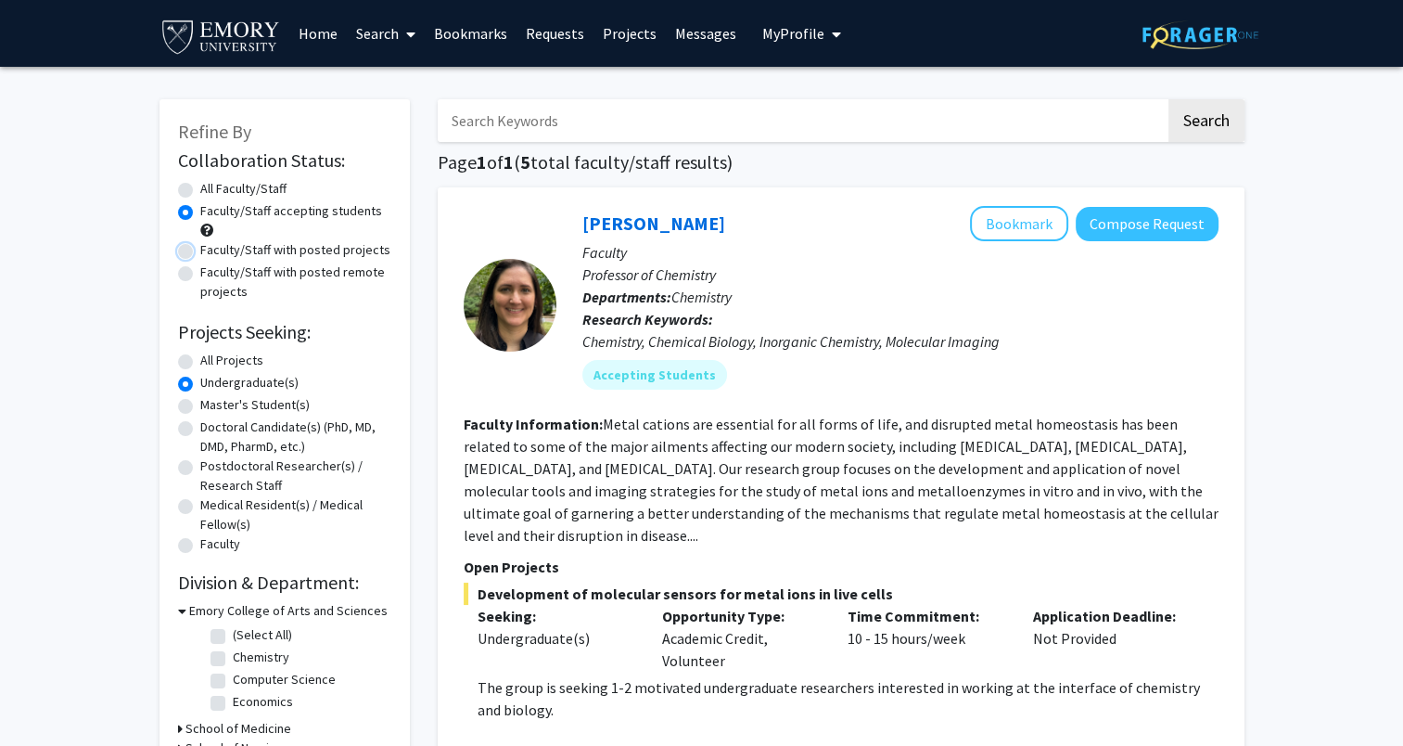
radio input "true"
click at [325, 271] on label "Faculty/Staff with posted remote projects" at bounding box center [295, 281] width 191 height 39
click at [212, 271] on input "Faculty/Staff with posted remote projects" at bounding box center [206, 268] width 12 height 12
radio input "true"
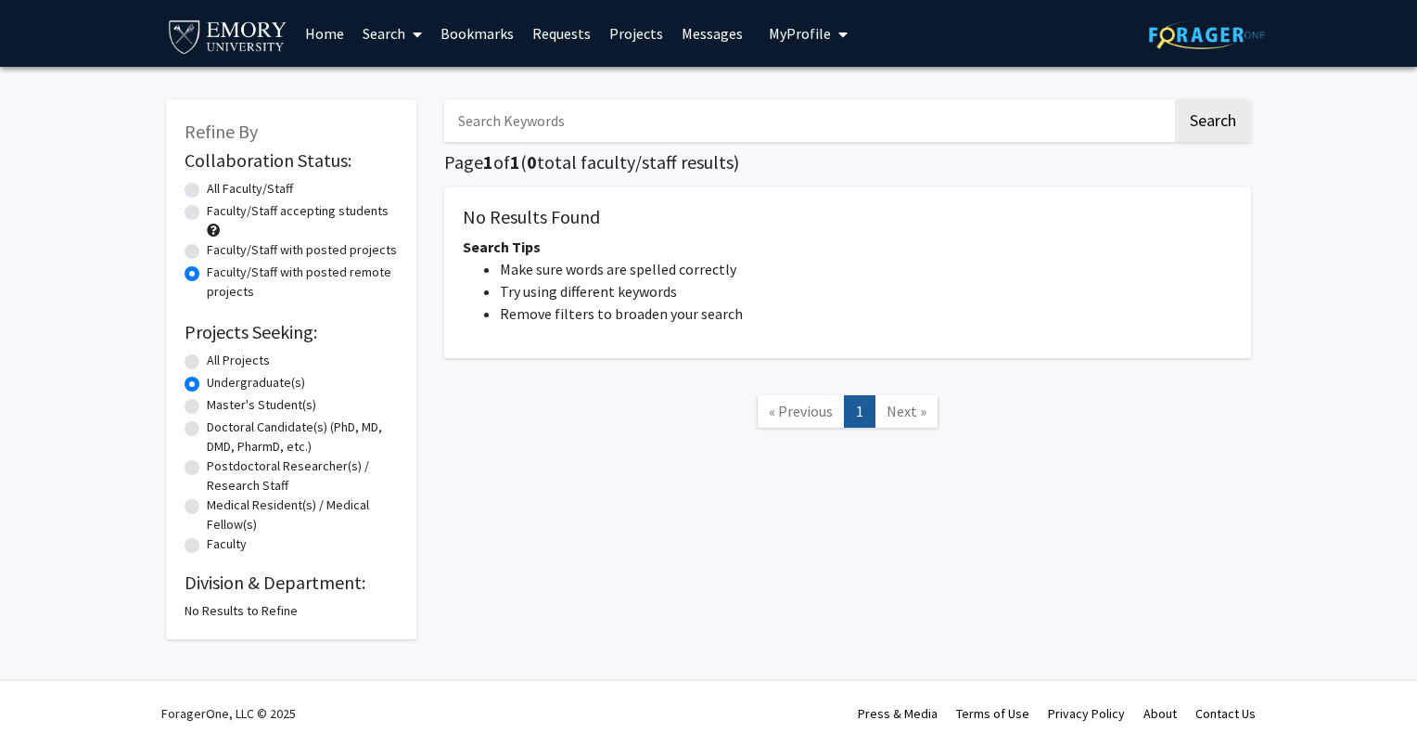
click at [293, 245] on label "Faculty/Staff with posted projects" at bounding box center [302, 249] width 190 height 19
click at [219, 245] on input "Faculty/Staff with posted projects" at bounding box center [213, 246] width 12 height 12
radio input "true"
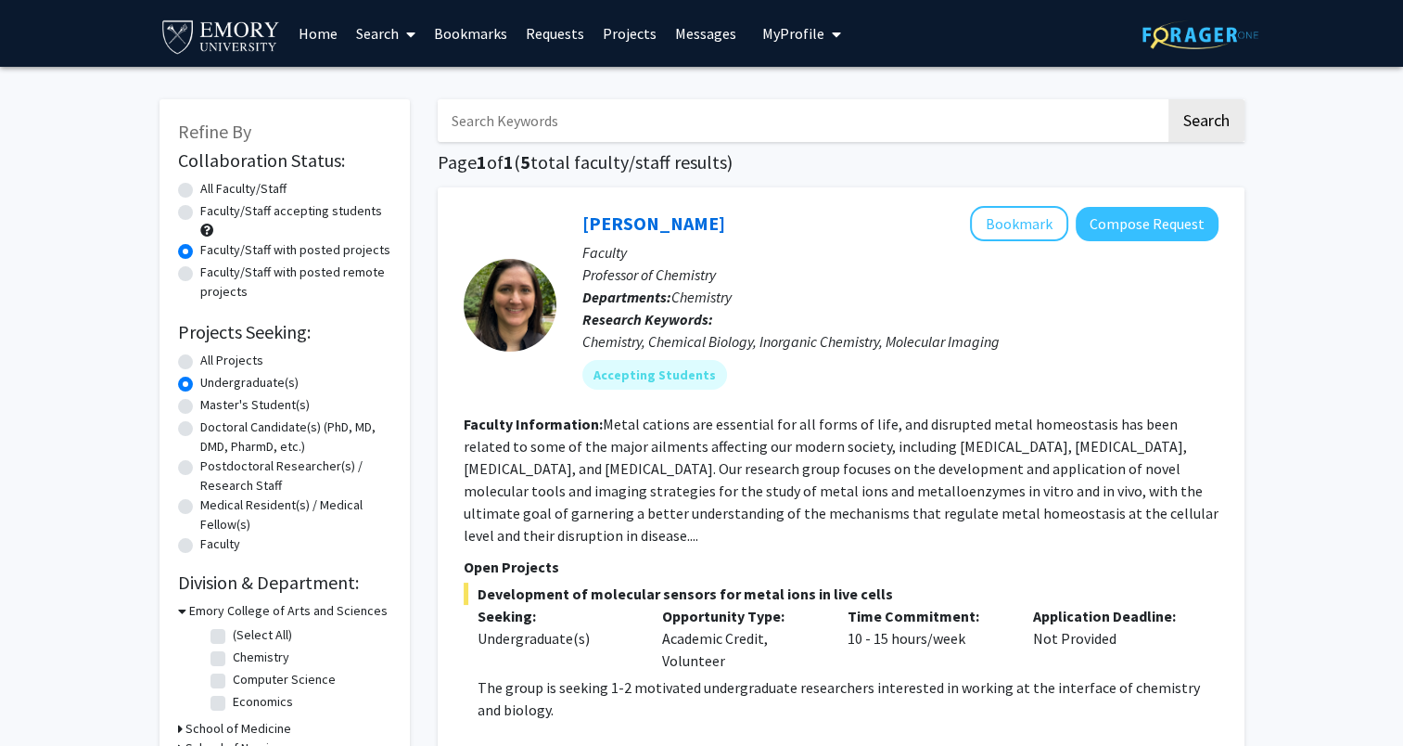
click at [326, 219] on label "Faculty/Staff accepting students" at bounding box center [291, 210] width 182 height 19
click at [212, 213] on input "Faculty/Staff accepting students" at bounding box center [206, 207] width 12 height 12
radio input "true"
click at [275, 187] on label "All Faculty/Staff" at bounding box center [243, 188] width 86 height 19
click at [212, 187] on input "All Faculty/Staff" at bounding box center [206, 185] width 12 height 12
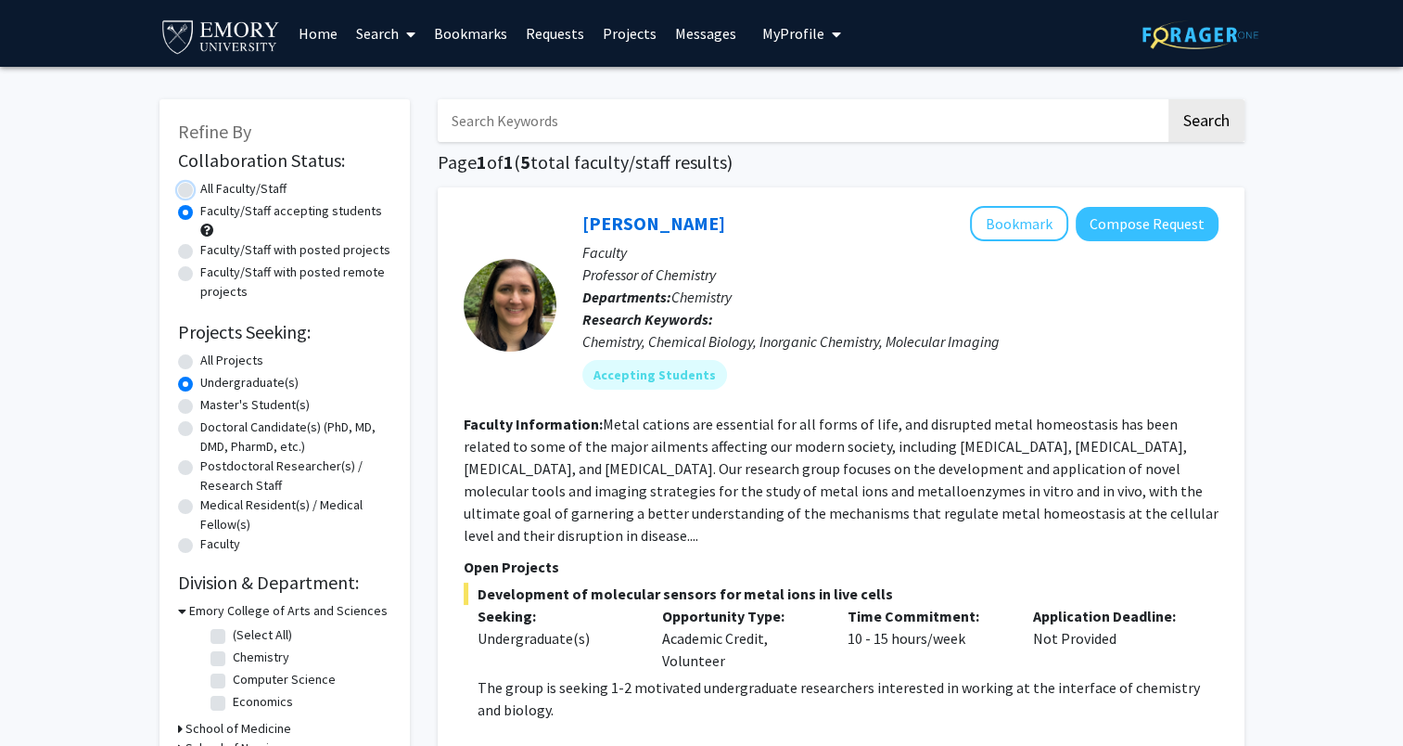
radio input "true"
click at [685, 112] on input "Search Keywords" at bounding box center [802, 120] width 728 height 43
type input "ecology"
click at [1169, 99] on button "Search" at bounding box center [1207, 120] width 76 height 43
radio input "true"
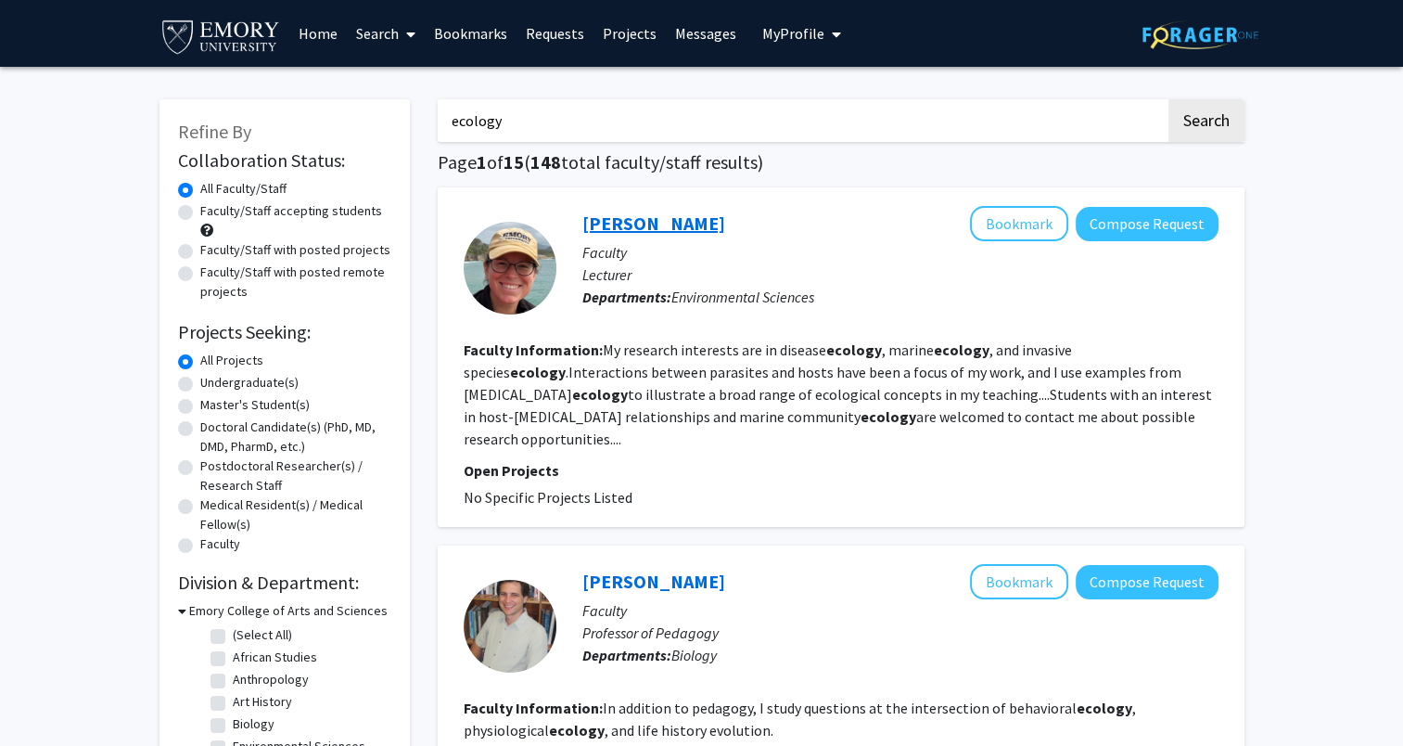
click at [664, 219] on link "[PERSON_NAME]" at bounding box center [653, 222] width 143 height 23
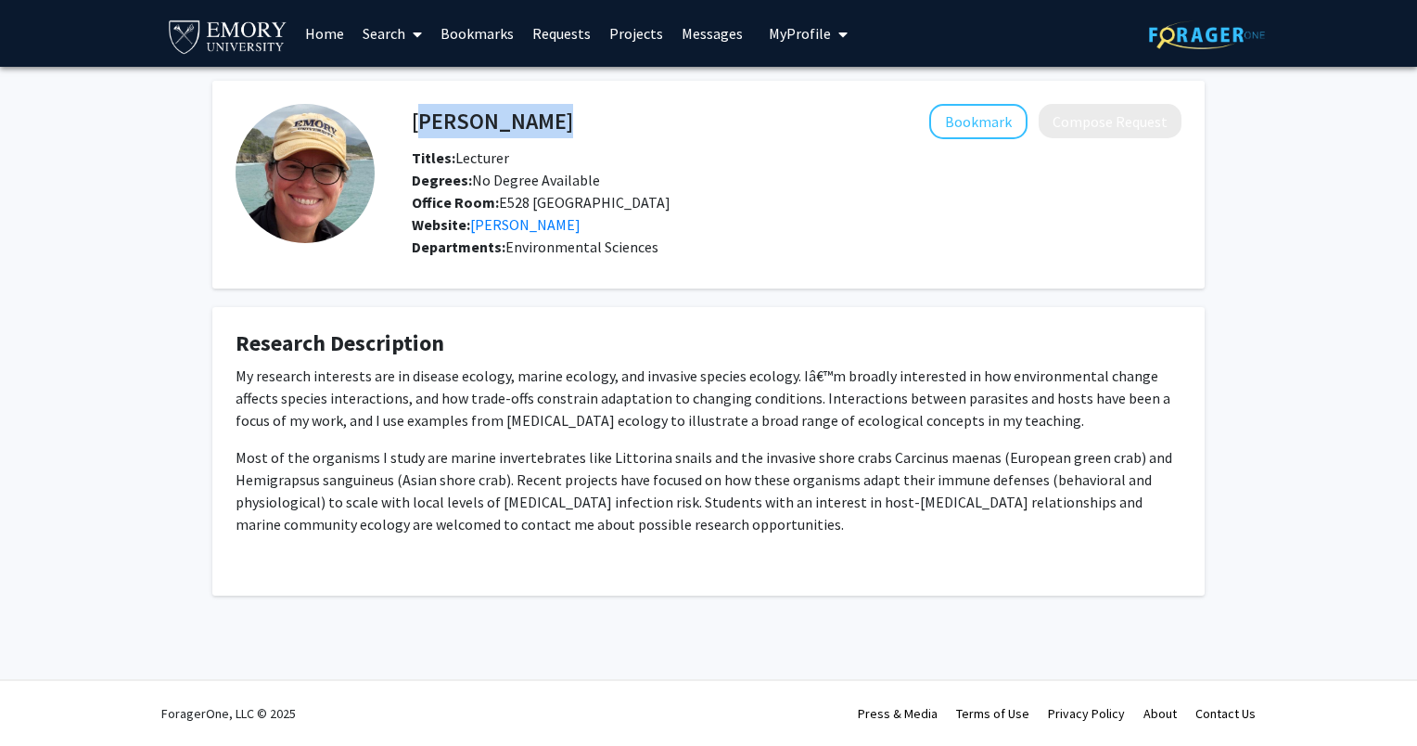
drag, startPoint x: 564, startPoint y: 119, endPoint x: 416, endPoint y: 119, distance: 147.5
click at [416, 119] on div "[PERSON_NAME] Bookmark Compose Request" at bounding box center [797, 121] width 798 height 35
copy h4 "[PERSON_NAME]"
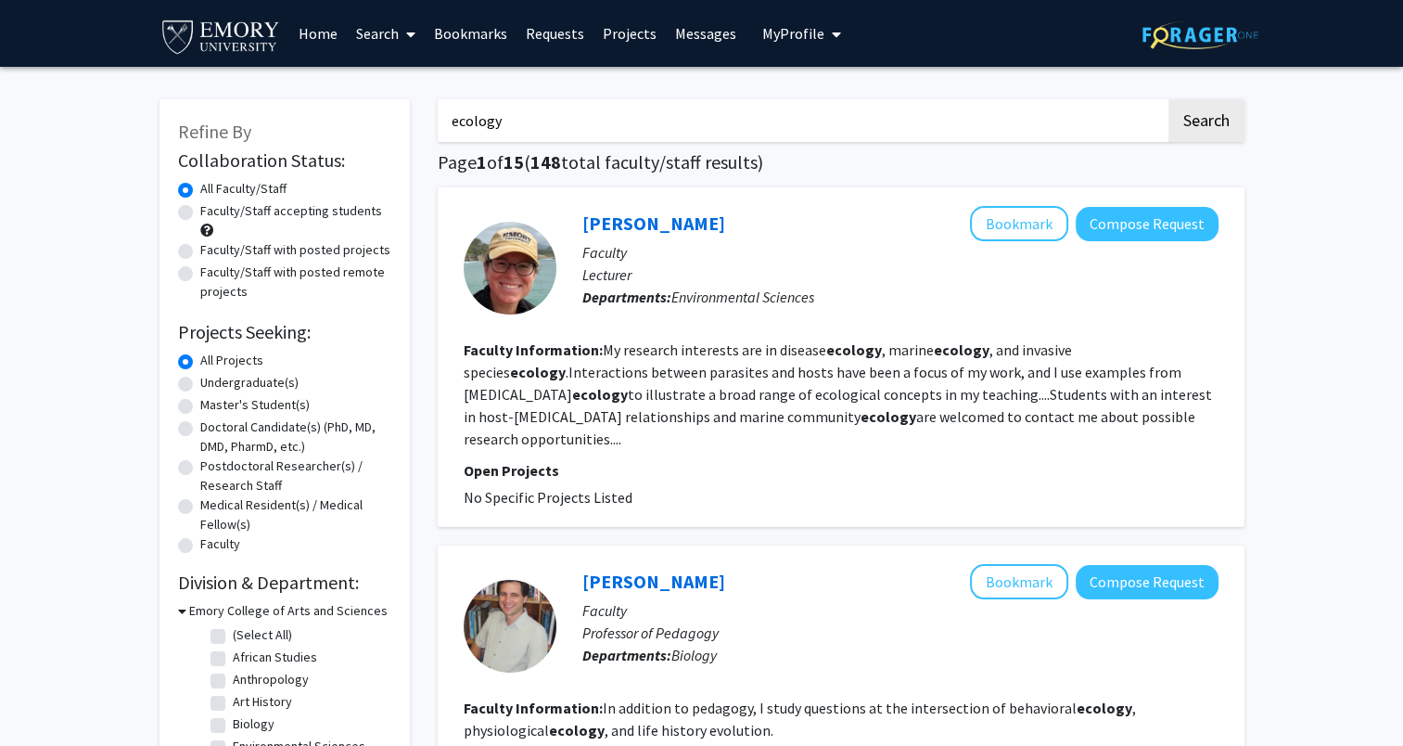
drag, startPoint x: 585, startPoint y: 126, endPoint x: 429, endPoint y: 127, distance: 155.8
click at [1169, 99] on button "Search" at bounding box center [1207, 120] width 76 height 43
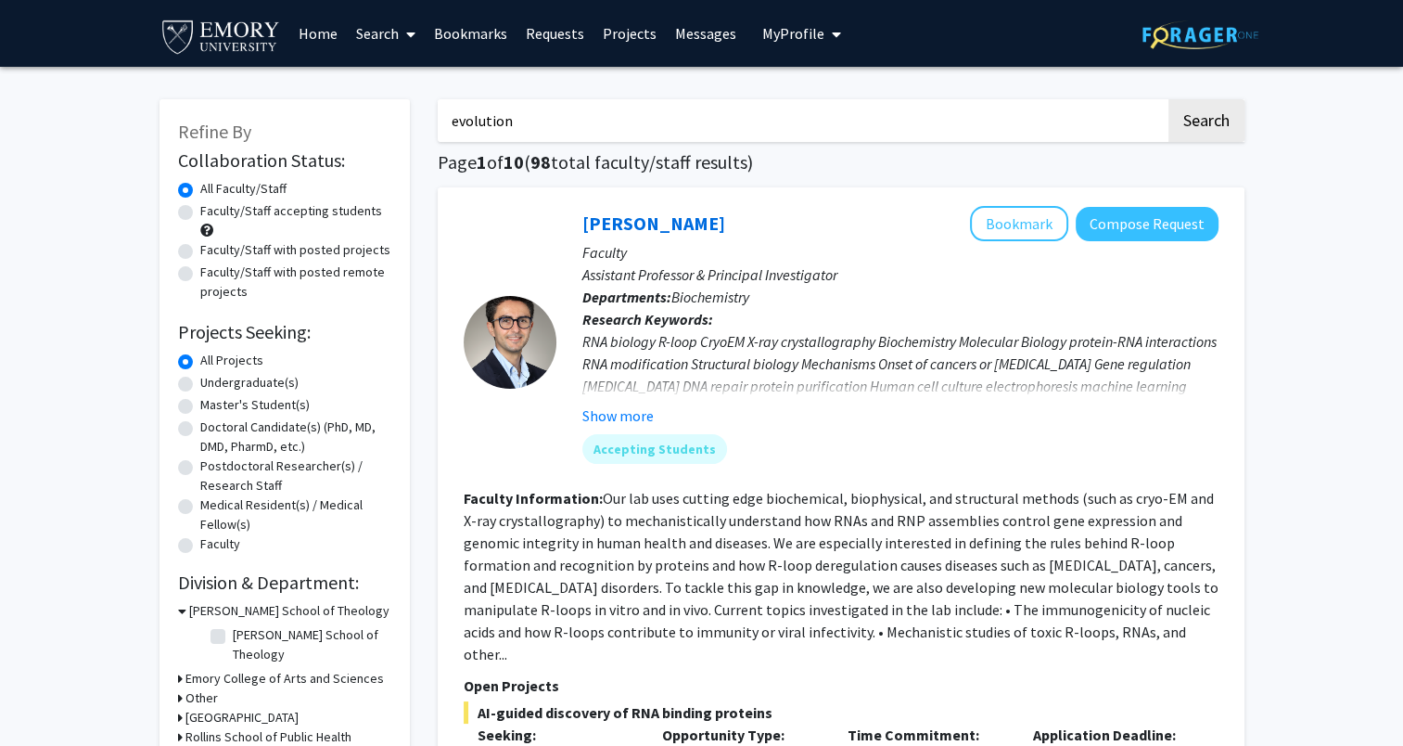
click at [665, 115] on input "evolution" at bounding box center [802, 120] width 728 height 43
type input "anthropology"
click at [1169, 99] on button "Search" at bounding box center [1207, 120] width 76 height 43
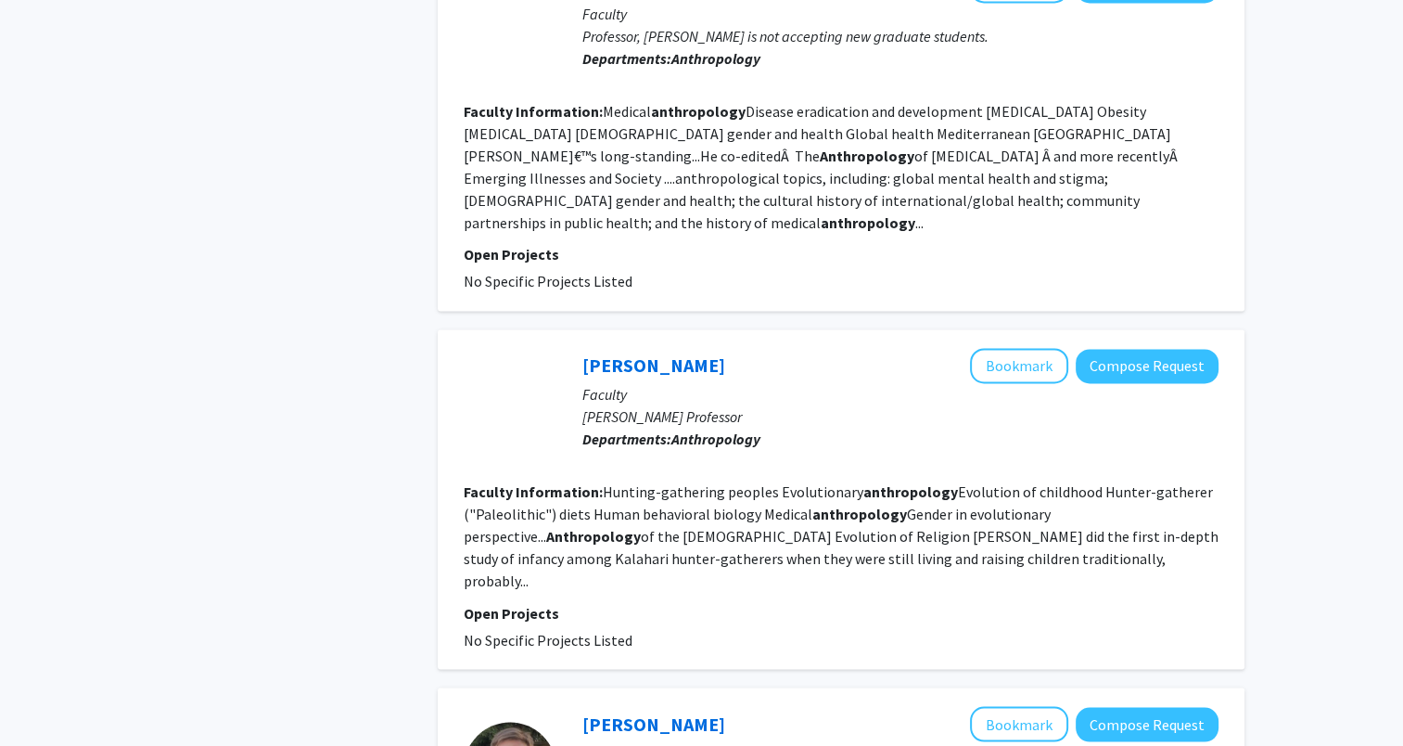
scroll to position [3154, 0]
